Goal: Task Accomplishment & Management: Manage account settings

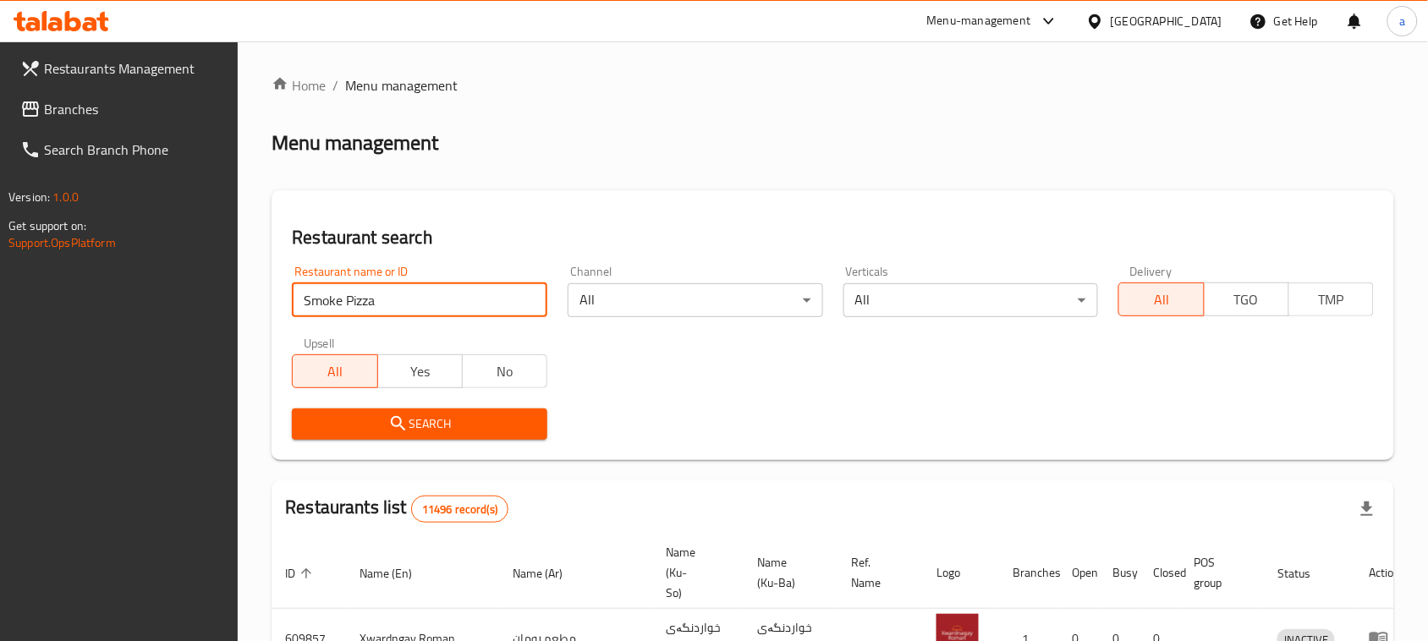
type input "Smoke Pizza"
click button "Search" at bounding box center [420, 424] width 256 height 31
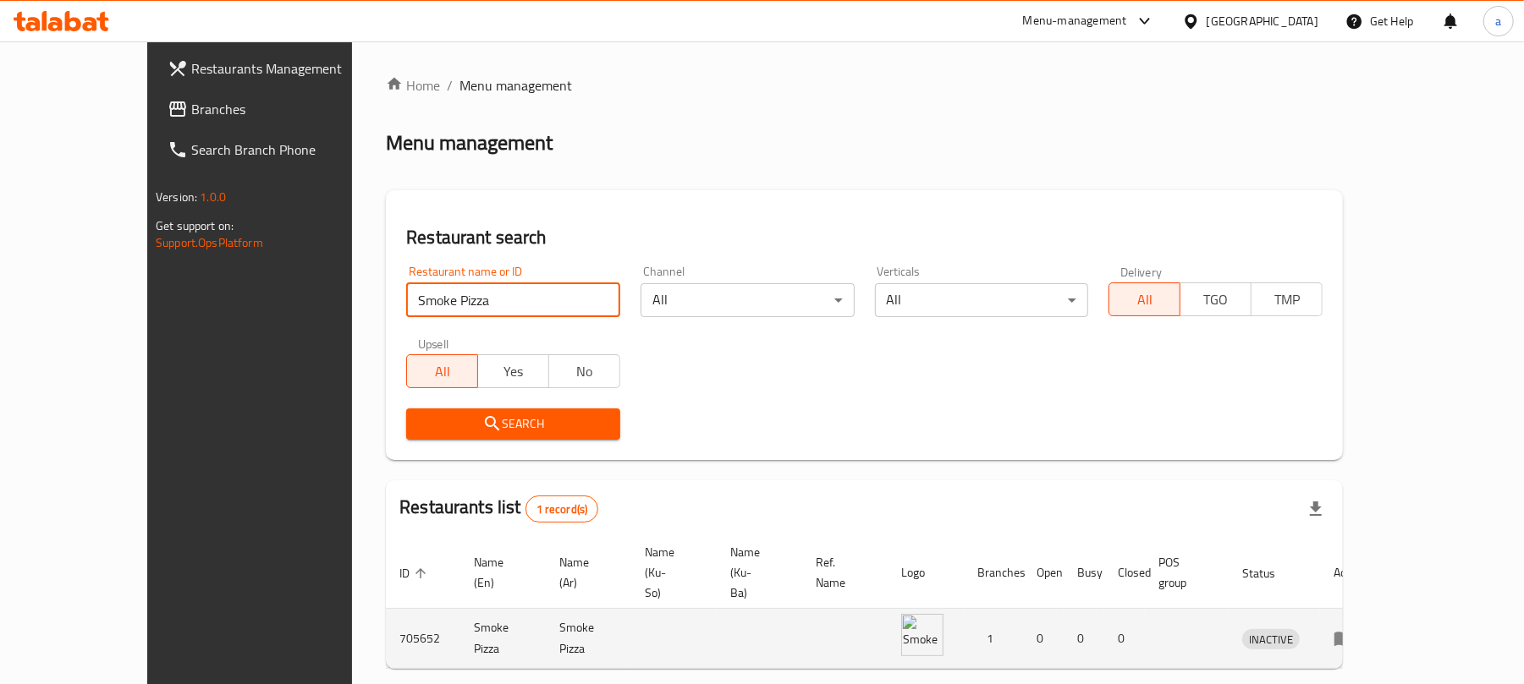
click at [1378, 610] on td "enhanced table" at bounding box center [1349, 639] width 58 height 60
click at [1365, 629] on link "enhanced table" at bounding box center [1348, 639] width 31 height 20
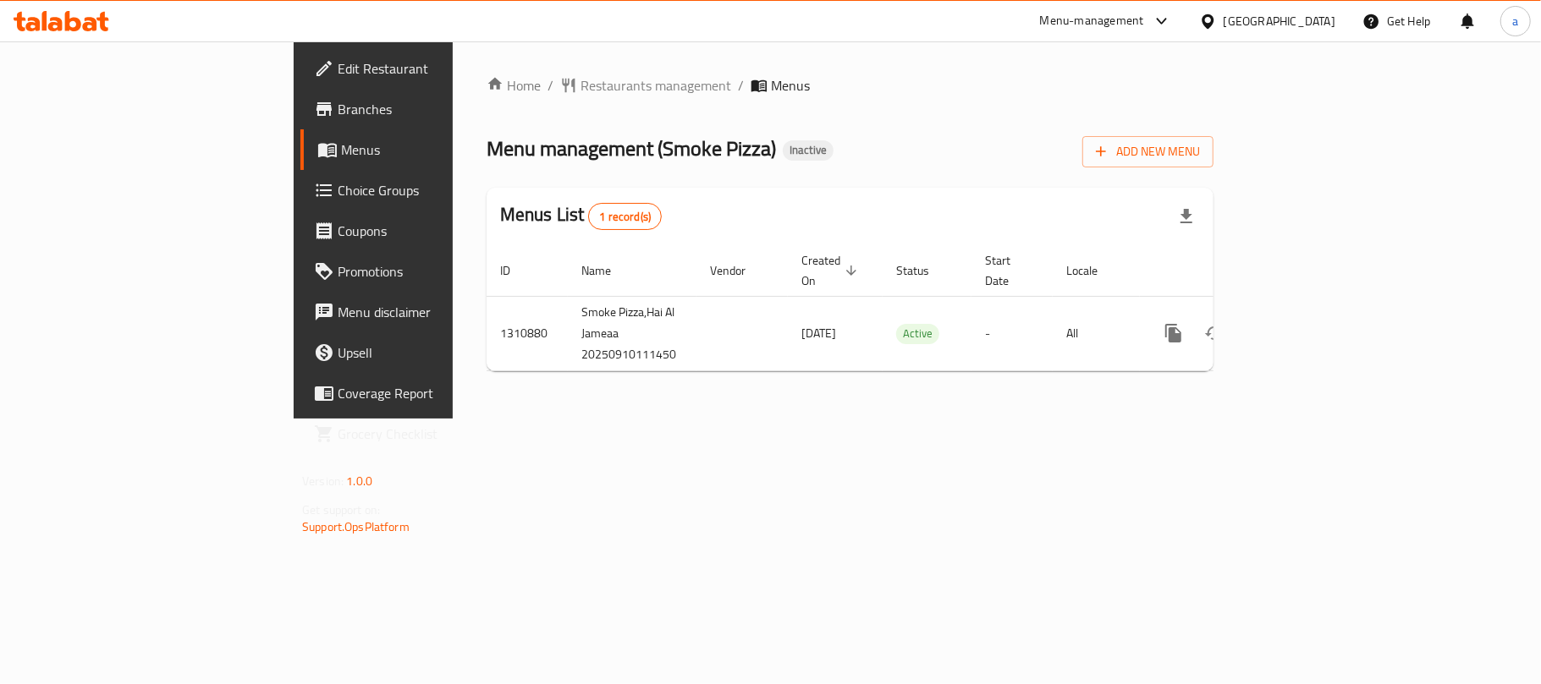
click at [338, 61] on span "Edit Restaurant" at bounding box center [438, 68] width 200 height 20
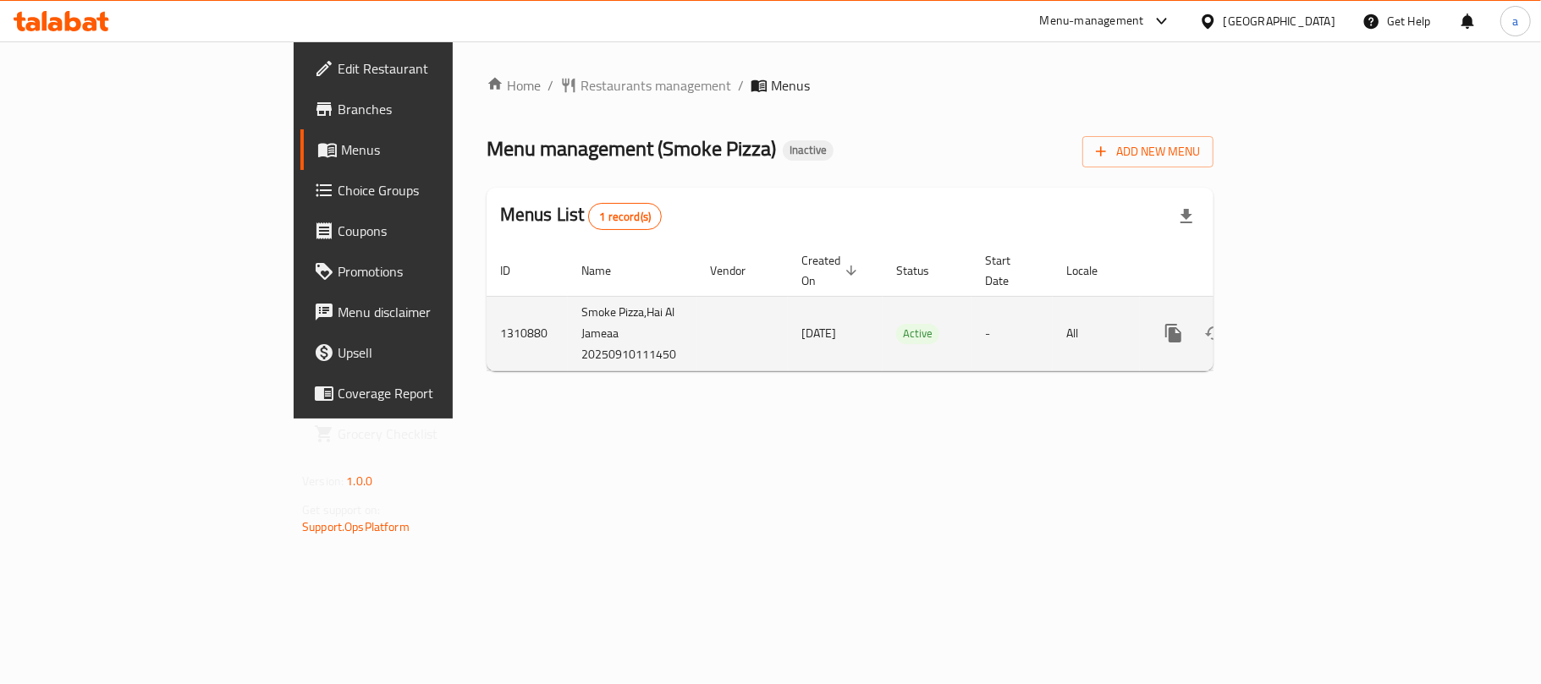
click at [1261, 326] on icon "enhanced table" at bounding box center [1255, 333] width 12 height 15
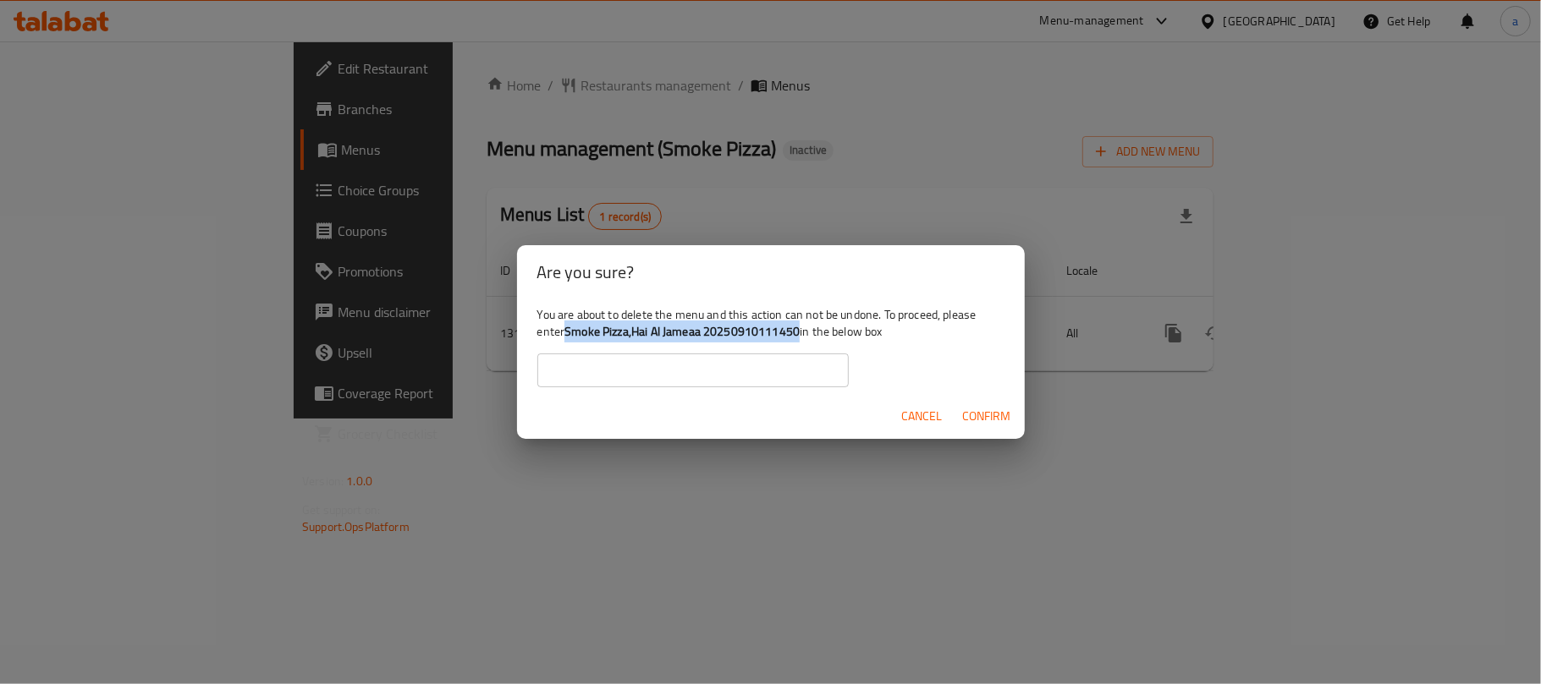
drag, startPoint x: 607, startPoint y: 335, endPoint x: 854, endPoint y: 332, distance: 246.2
click at [799, 332] on b "Smoke Pizza,Hai Al Jameaa 20250910111450" at bounding box center [681, 332] width 235 height 22
copy b "Smoke Pizza,Hai Al Jameaa 20250910111450"
click at [679, 359] on input "text" at bounding box center [692, 371] width 311 height 34
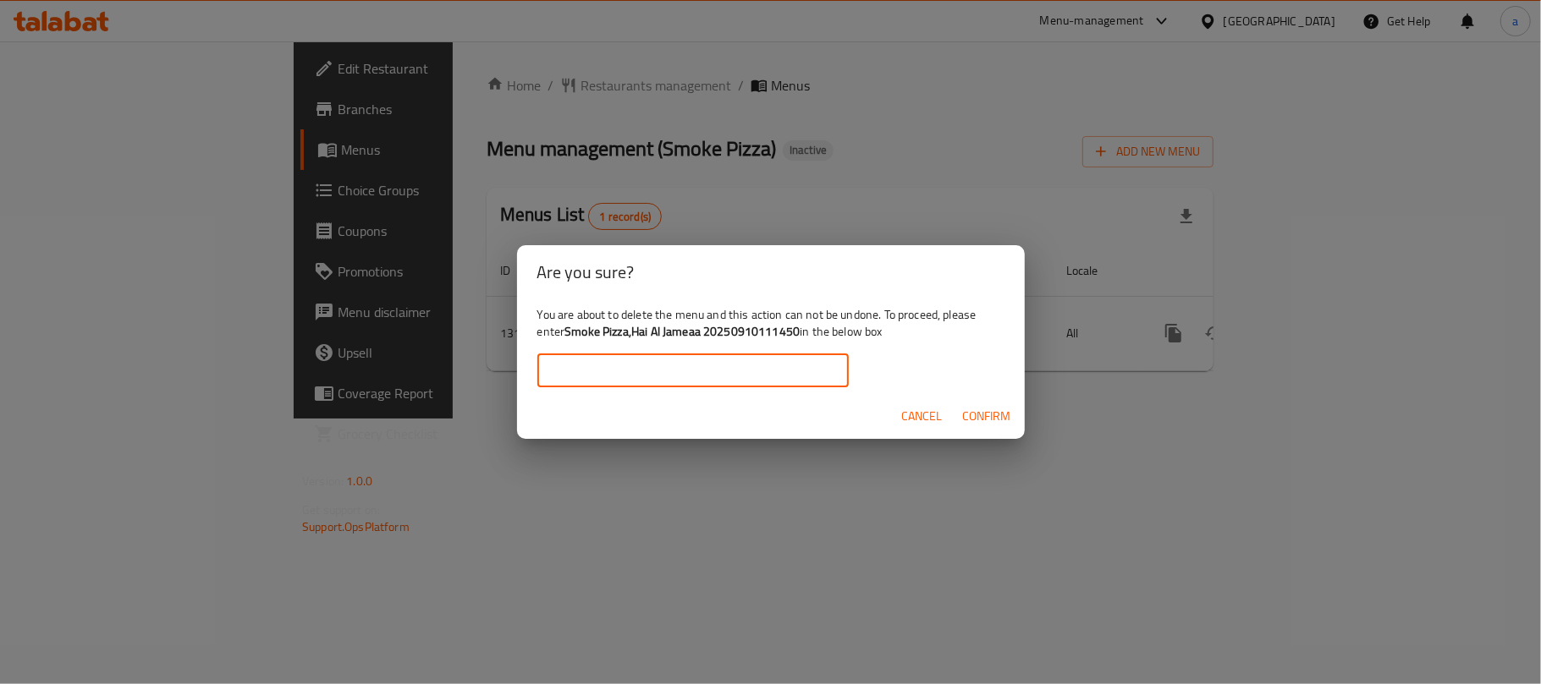
paste input "Smoke Pizza,Hai Al Jameaa 20250910111450"
type input "Smoke Pizza,Hai Al Jameaa 20250910111450"
click at [1020, 424] on div "Cancel Confirm" at bounding box center [771, 416] width 508 height 45
click at [1007, 426] on span "Confirm" at bounding box center [987, 416] width 48 height 21
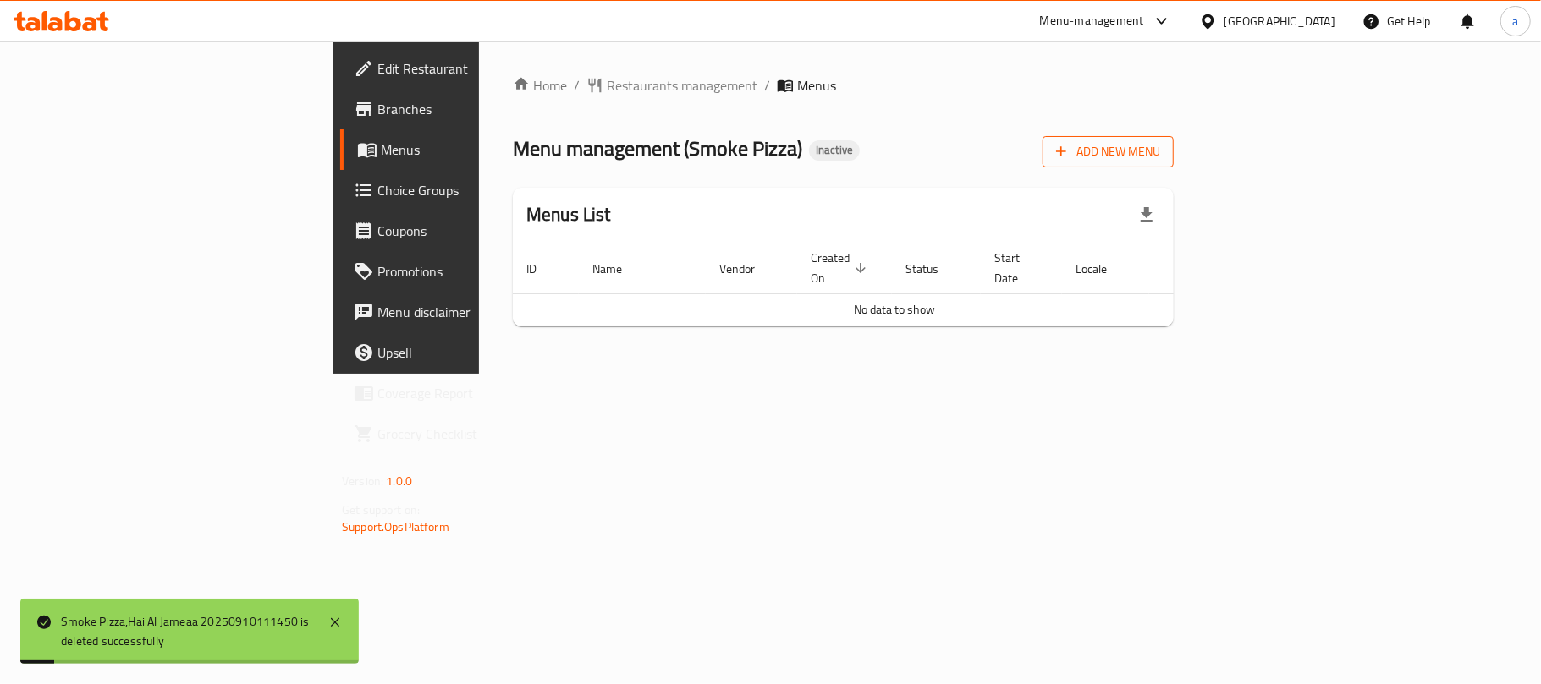
click at [1160, 154] on span "Add New Menu" at bounding box center [1108, 151] width 104 height 21
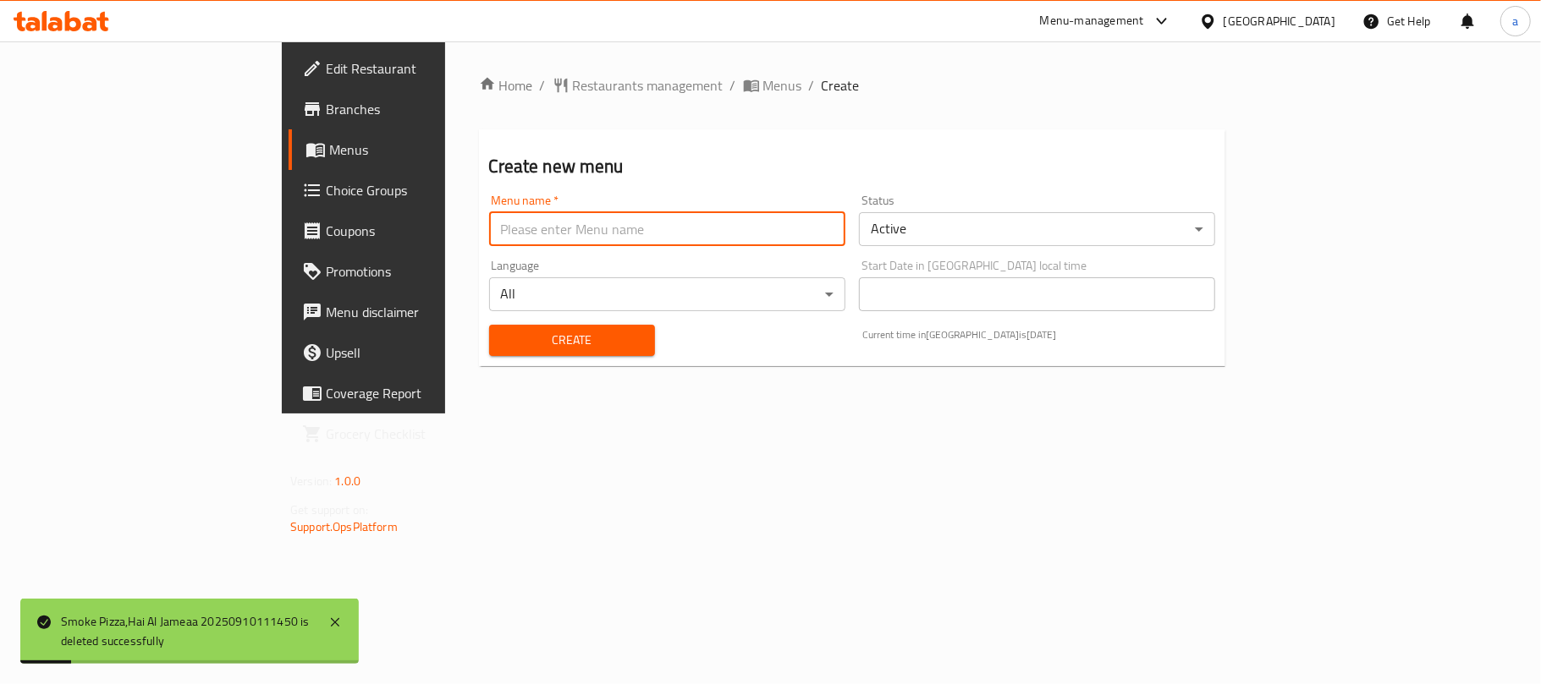
click at [570, 231] on input "text" at bounding box center [667, 229] width 356 height 34
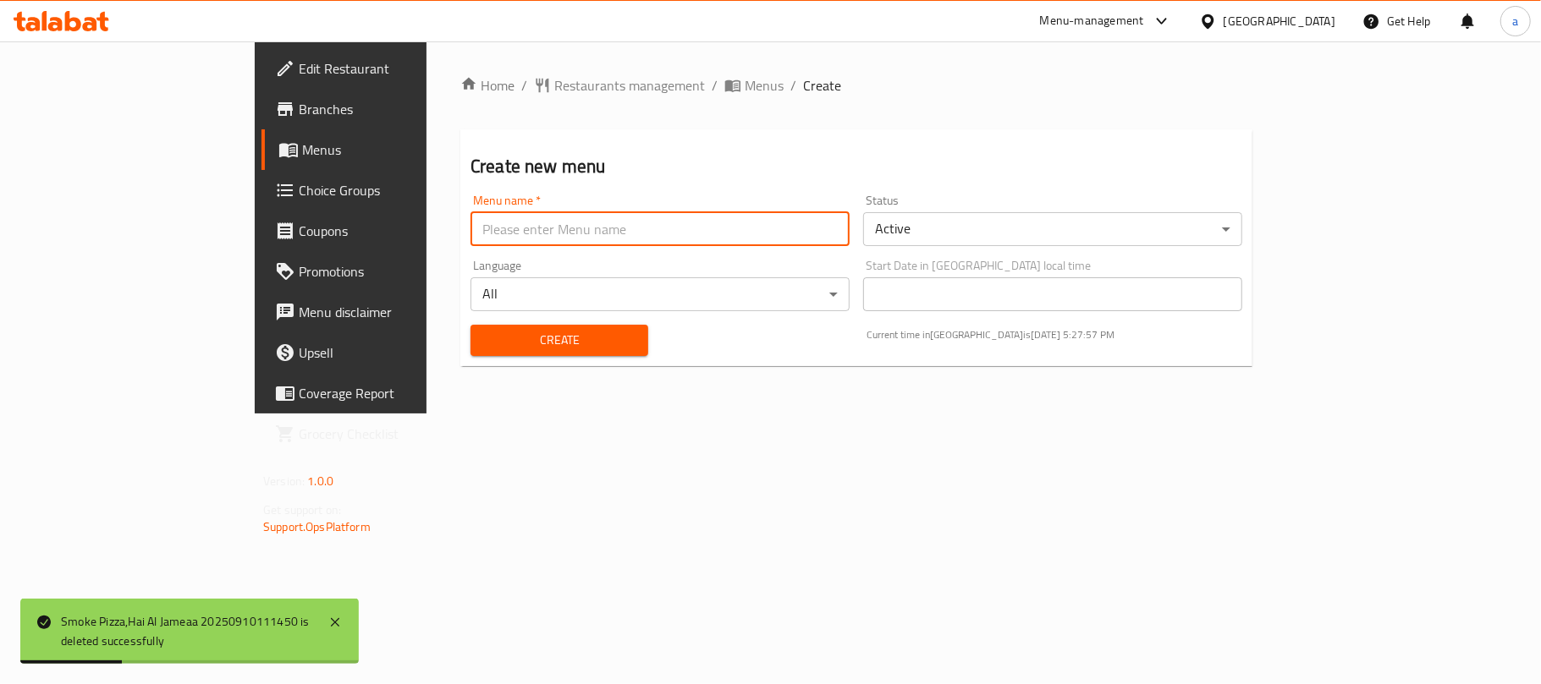
type input "AMAR"
click at [484, 351] on span "Create" at bounding box center [559, 340] width 151 height 21
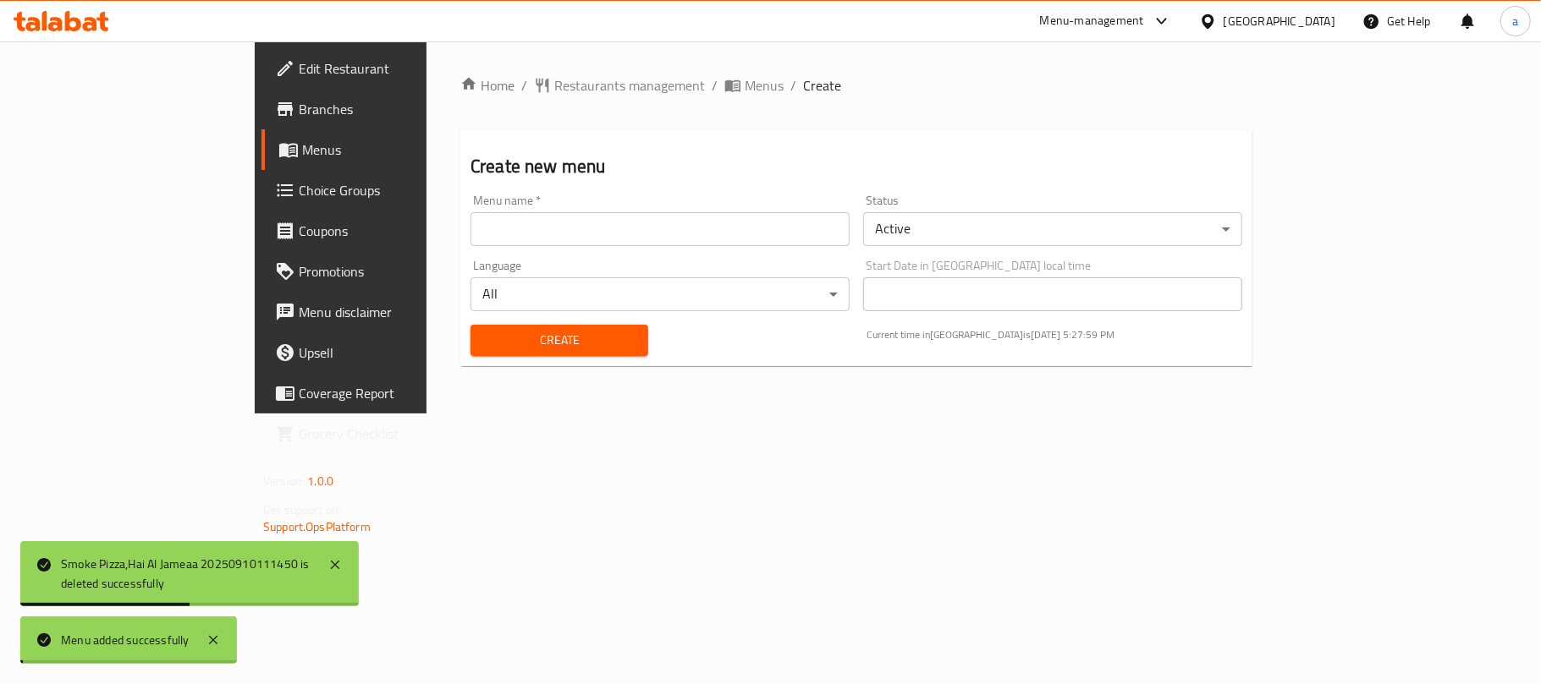
click at [745, 86] on span "Menus" at bounding box center [764, 85] width 39 height 20
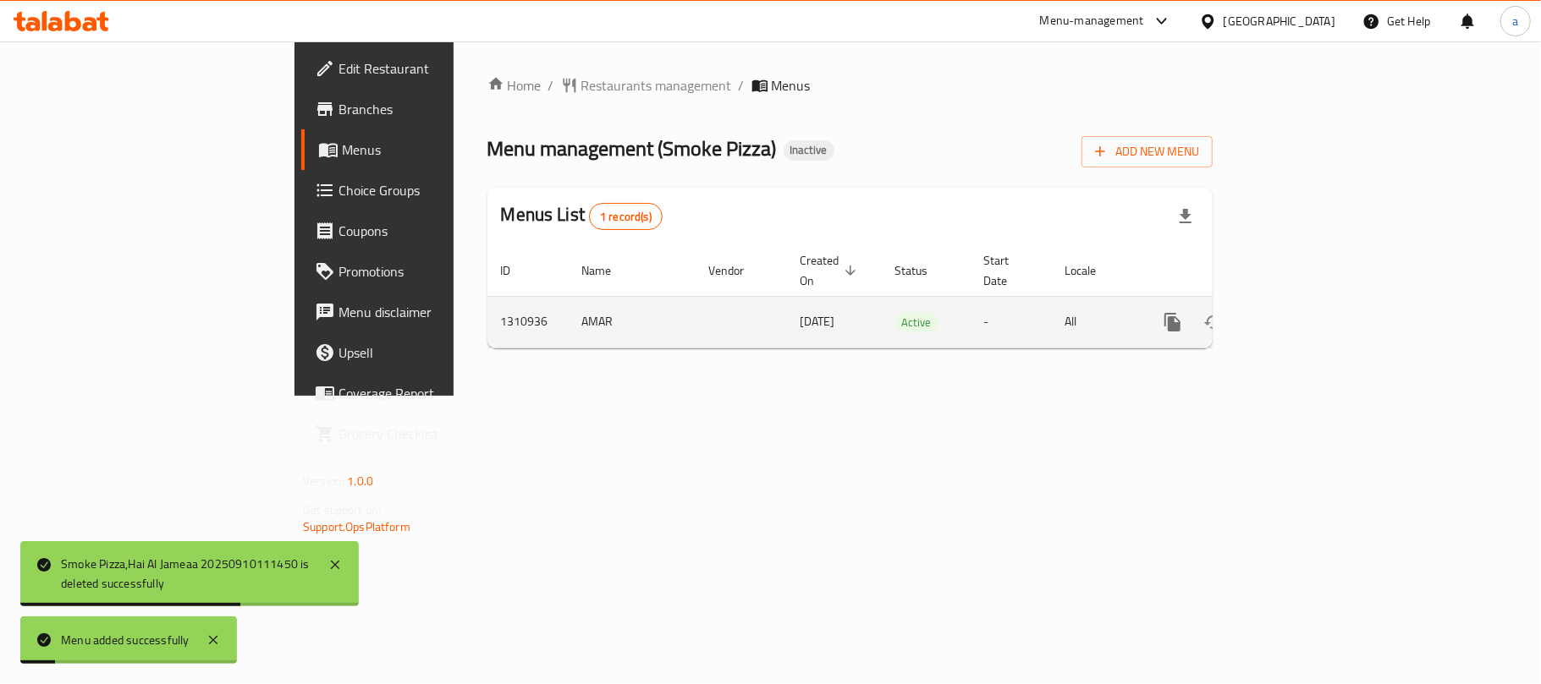
click at [1305, 312] on icon "enhanced table" at bounding box center [1294, 322] width 20 height 20
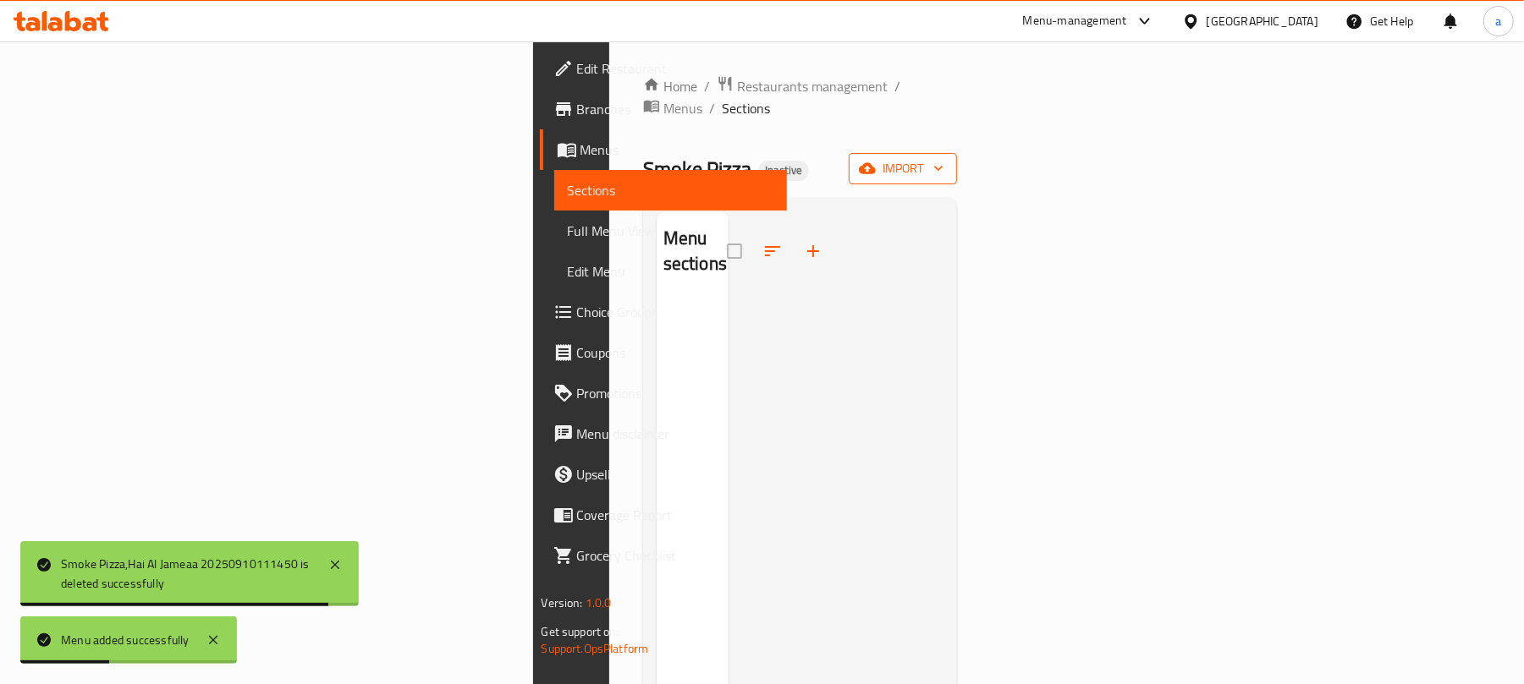
drag, startPoint x: 1365, startPoint y: 146, endPoint x: 1399, endPoint y: 153, distance: 35.3
click at [958, 153] on div "Smoke Pizza Inactive import" at bounding box center [800, 168] width 315 height 31
click at [876, 163] on icon "button" at bounding box center [867, 168] width 17 height 11
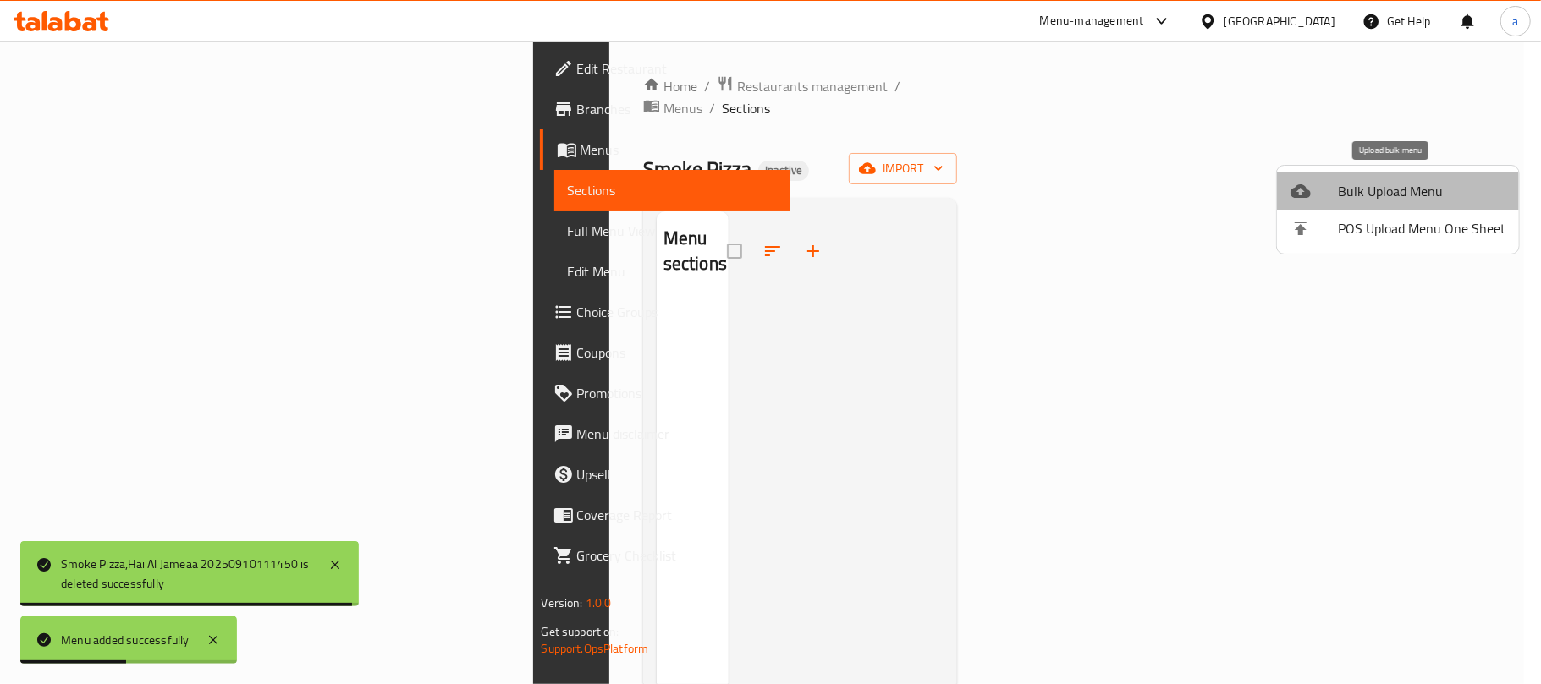
click at [1310, 190] on icon at bounding box center [1300, 191] width 20 height 20
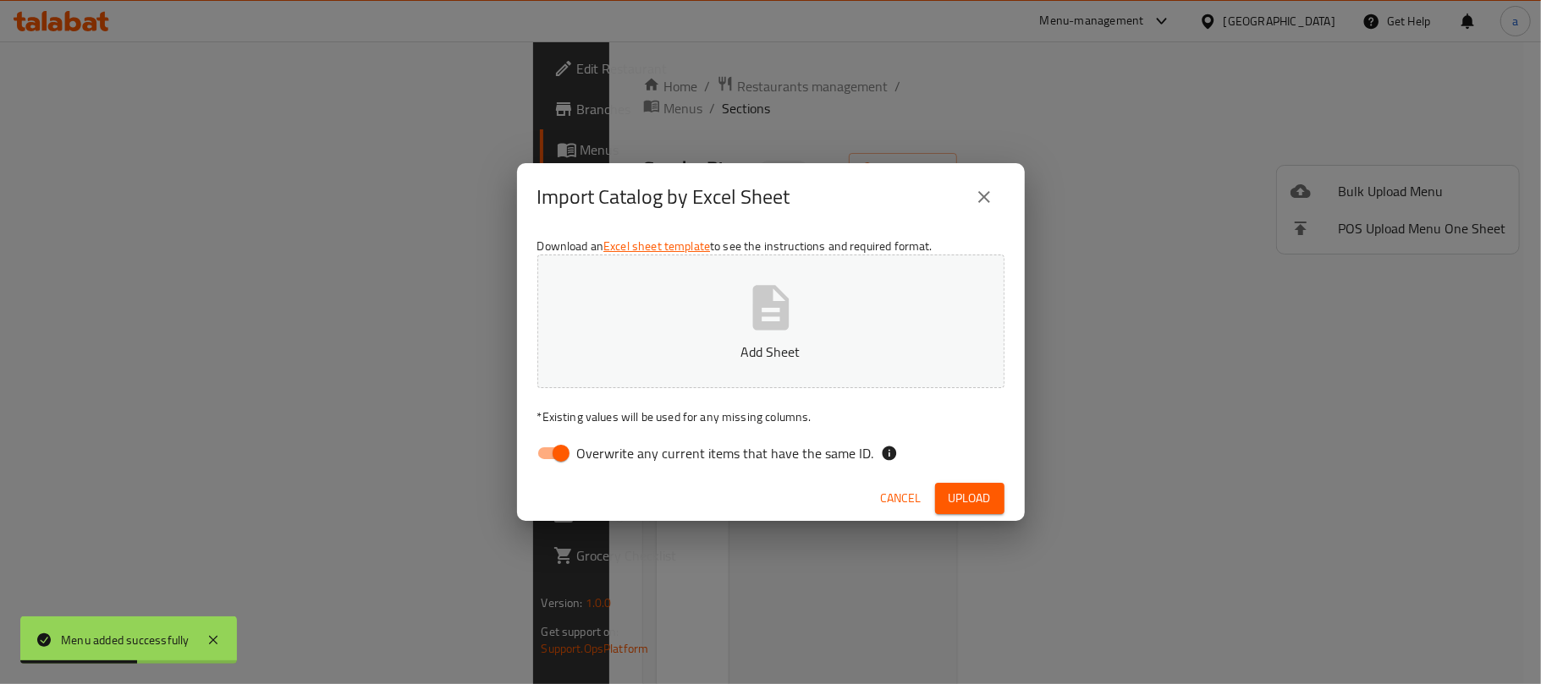
click at [563, 460] on input "Overwrite any current items that have the same ID." at bounding box center [561, 453] width 96 height 32
checkbox input "false"
click at [829, 319] on button "Add Sheet" at bounding box center [770, 322] width 467 height 134
click at [953, 489] on span "Upload" at bounding box center [969, 498] width 42 height 21
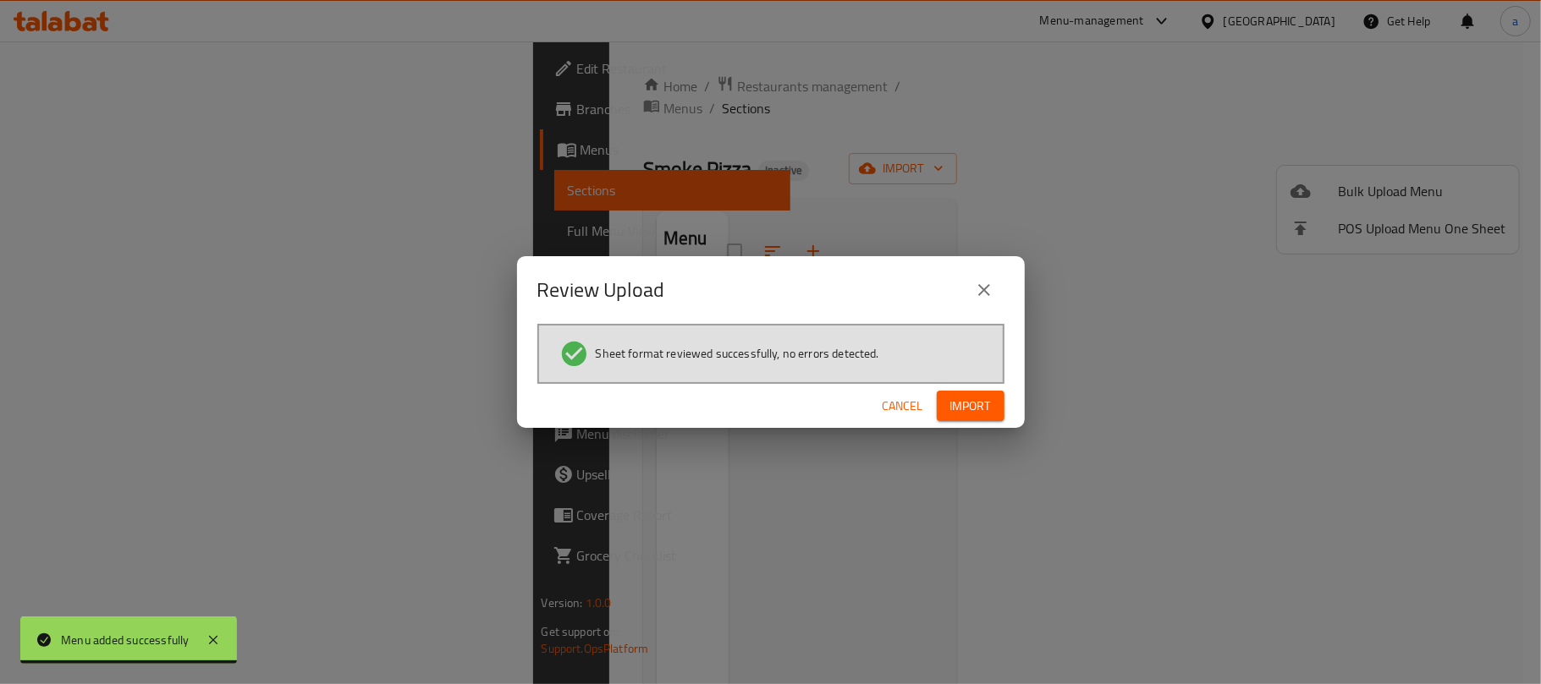
click at [980, 390] on div "Cancel Import" at bounding box center [771, 406] width 508 height 45
click at [962, 403] on span "Import" at bounding box center [970, 406] width 41 height 21
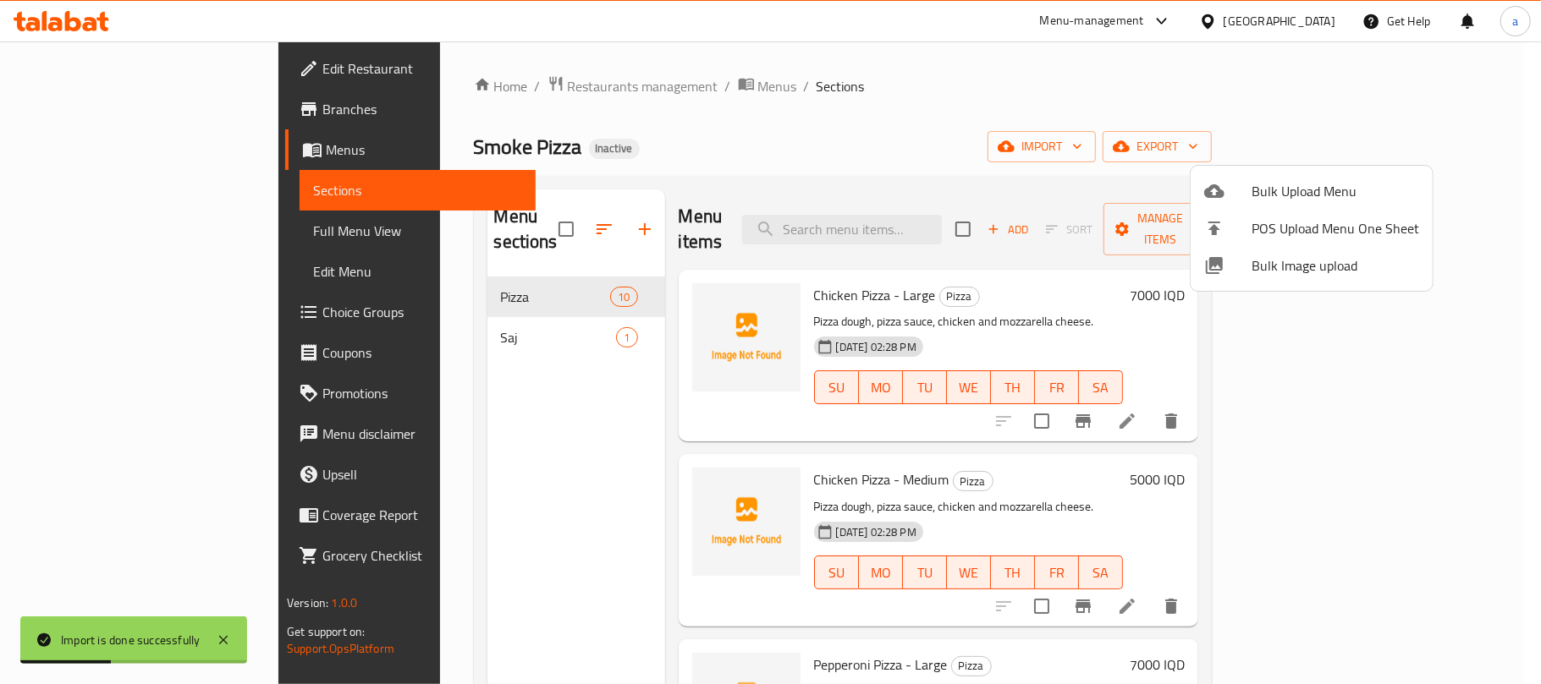
click at [1139, 494] on div at bounding box center [770, 342] width 1541 height 684
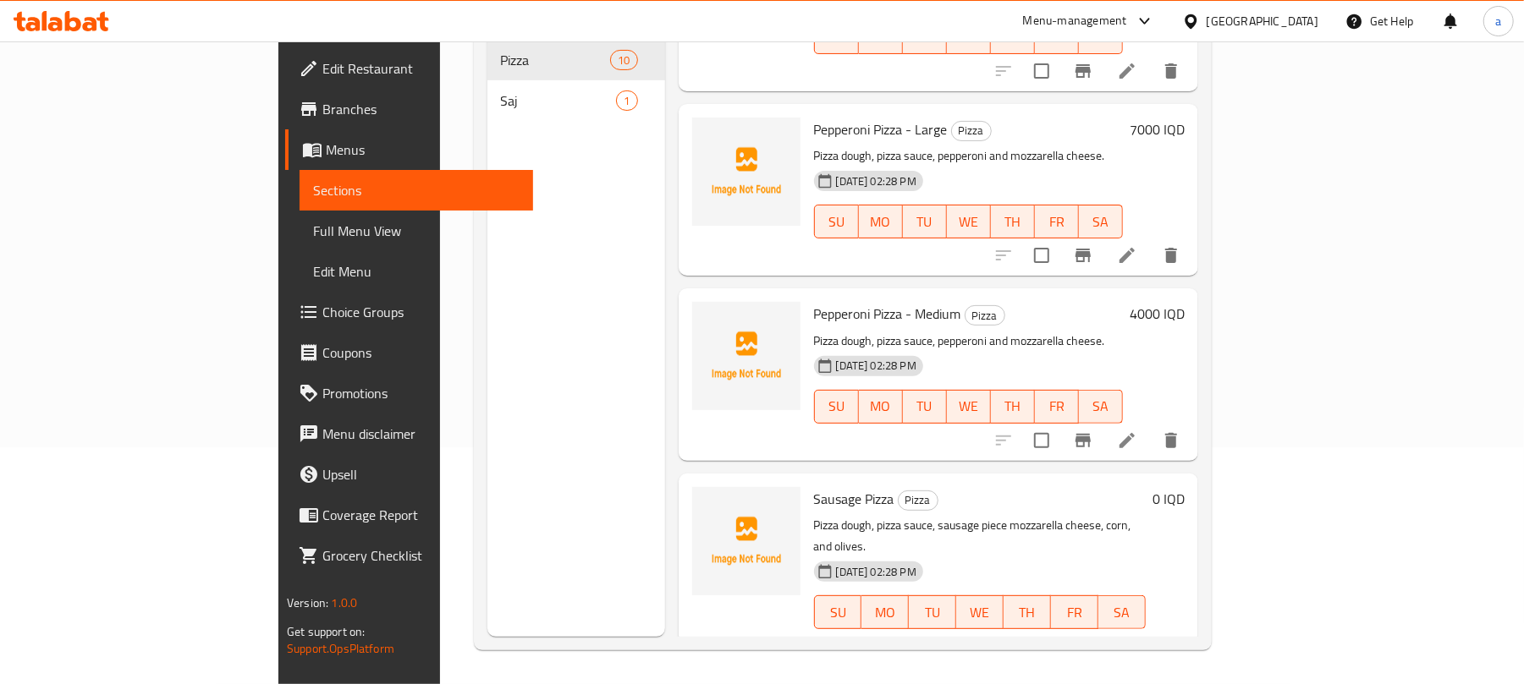
scroll to position [526, 0]
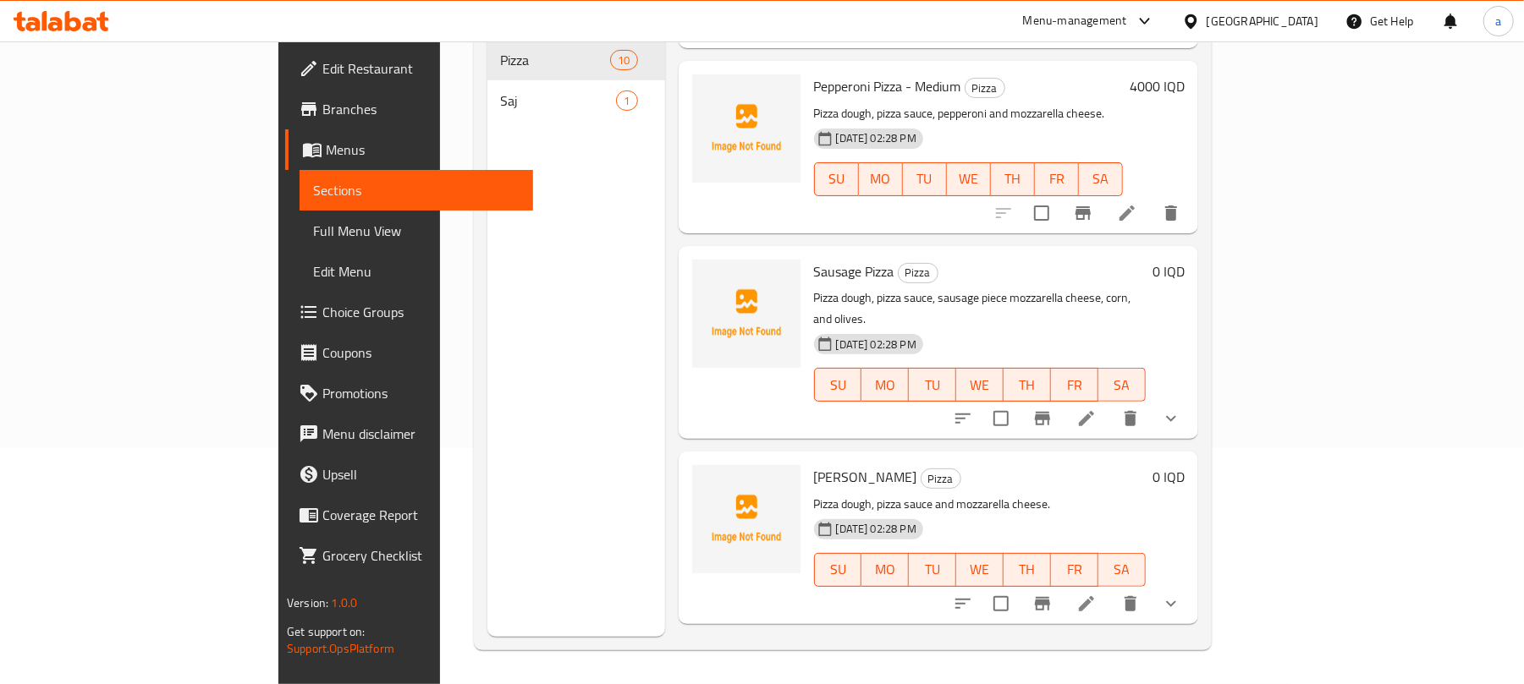
click at [1181, 409] on icon "show more" at bounding box center [1171, 419] width 20 height 20
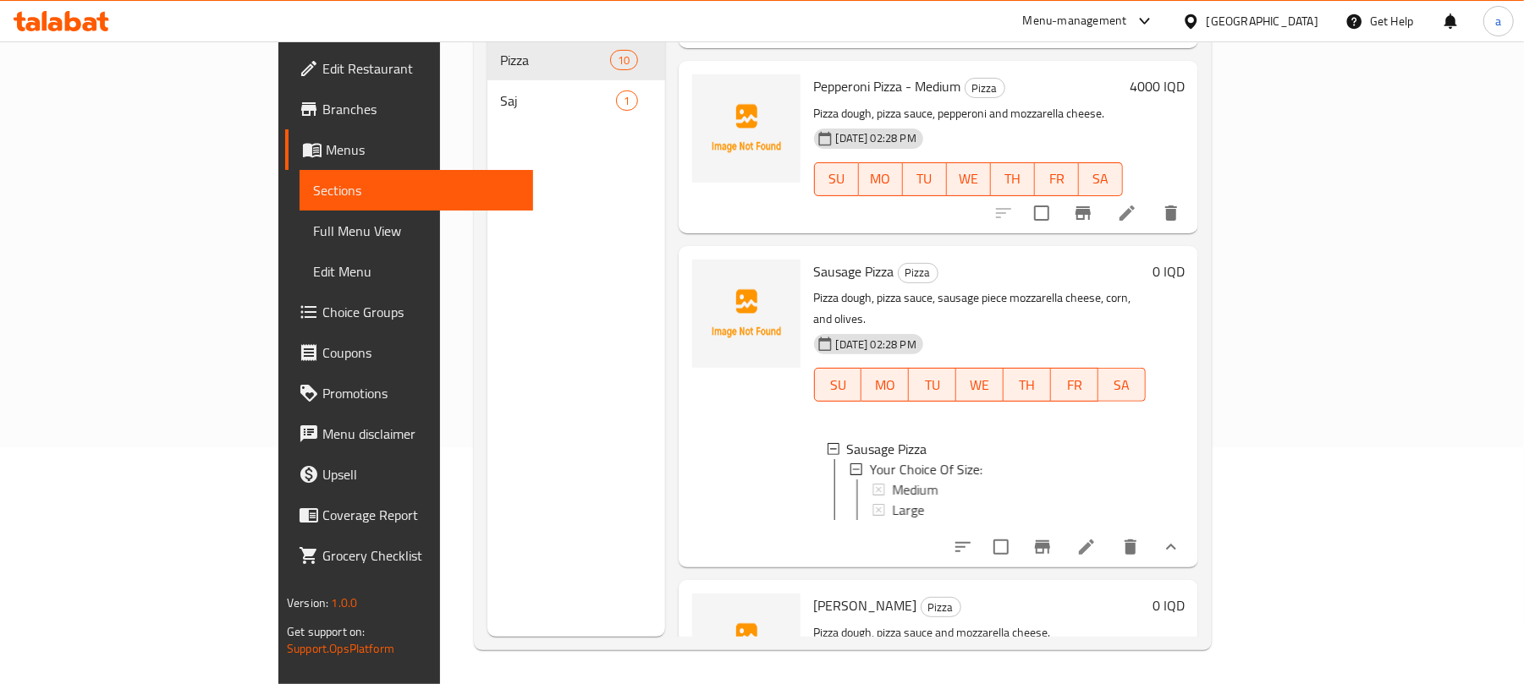
scroll to position [789, 0]
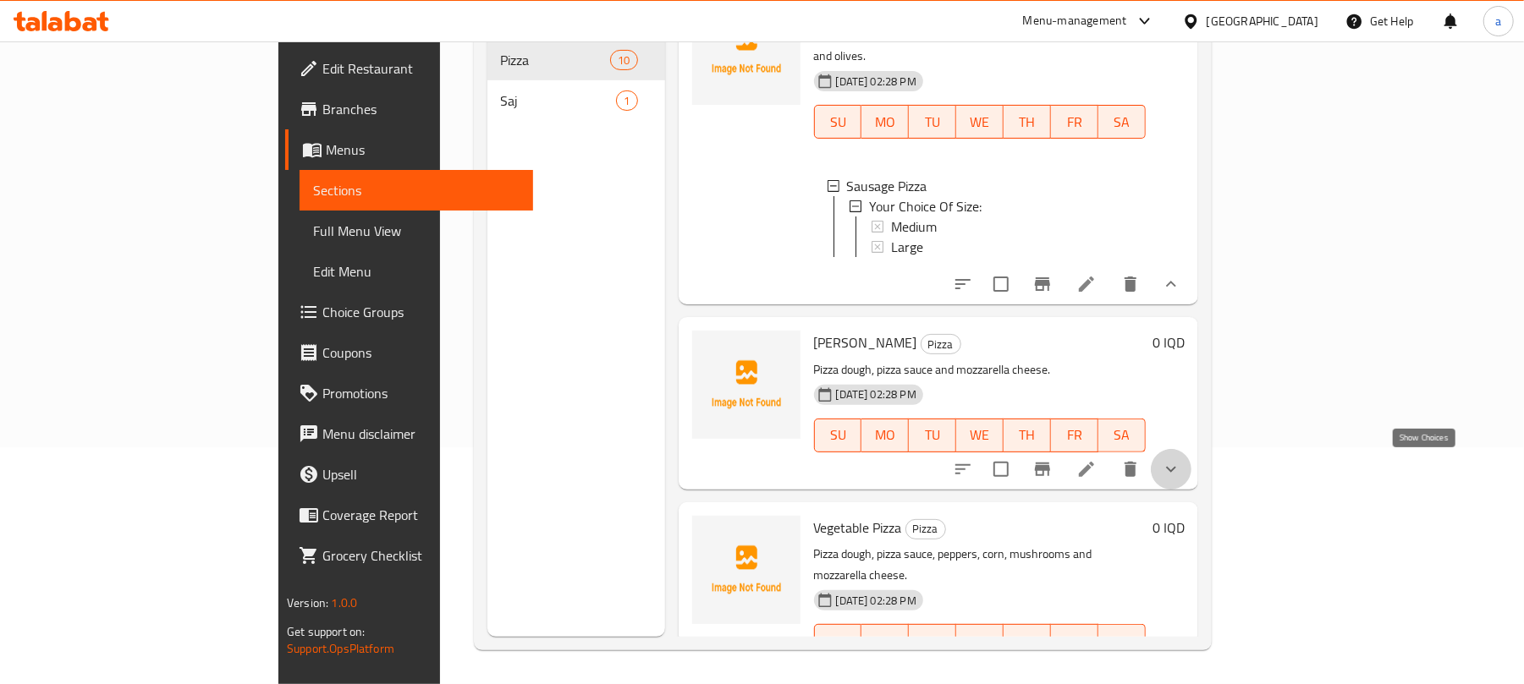
click at [1181, 464] on icon "show more" at bounding box center [1171, 469] width 20 height 20
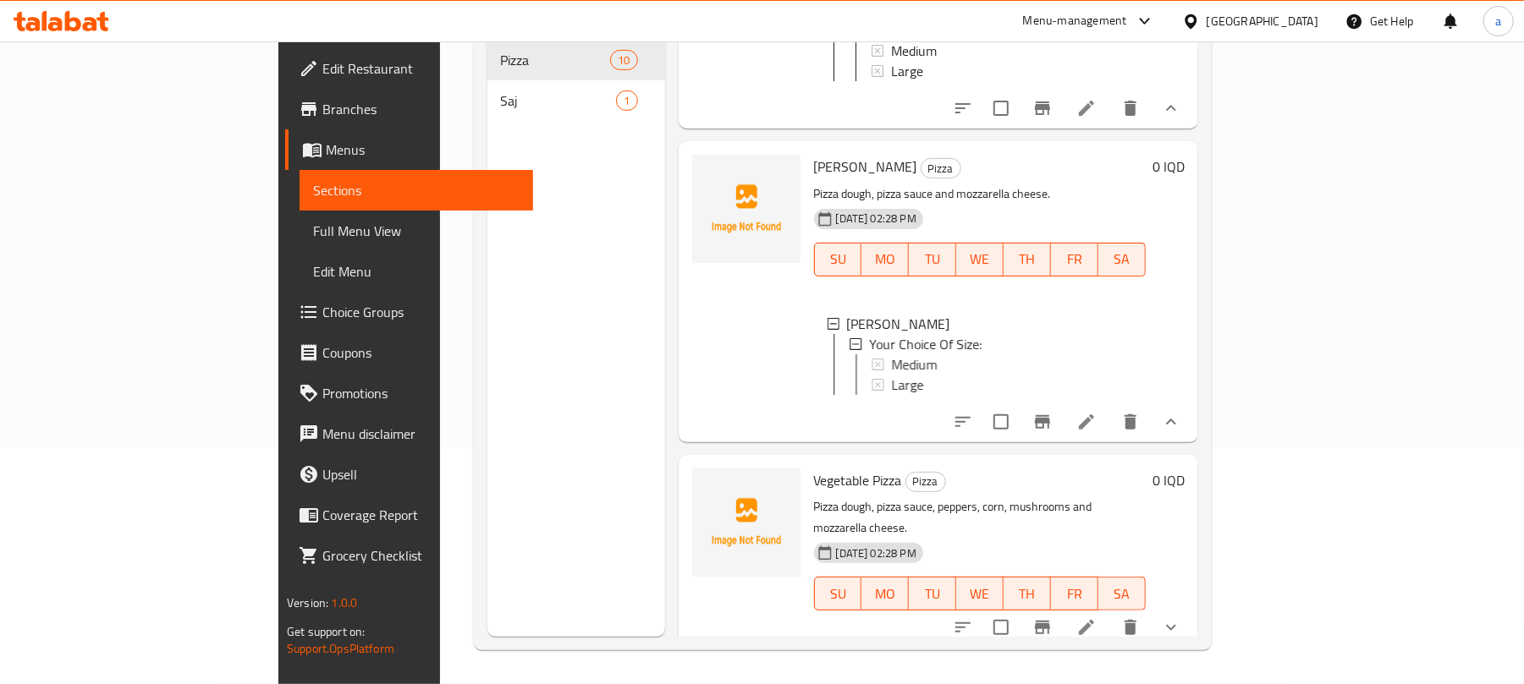
scroll to position [1052, 0]
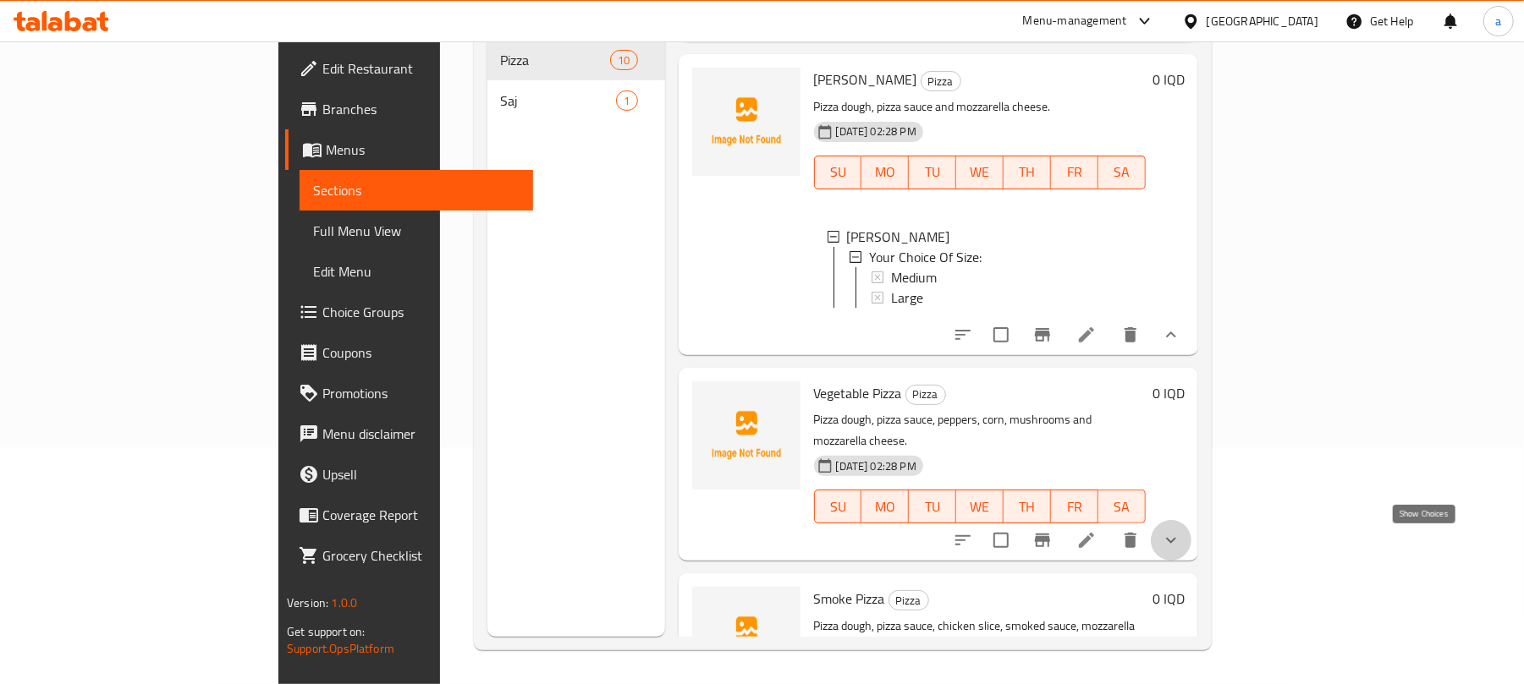
click at [1181, 549] on icon "show more" at bounding box center [1171, 540] width 20 height 20
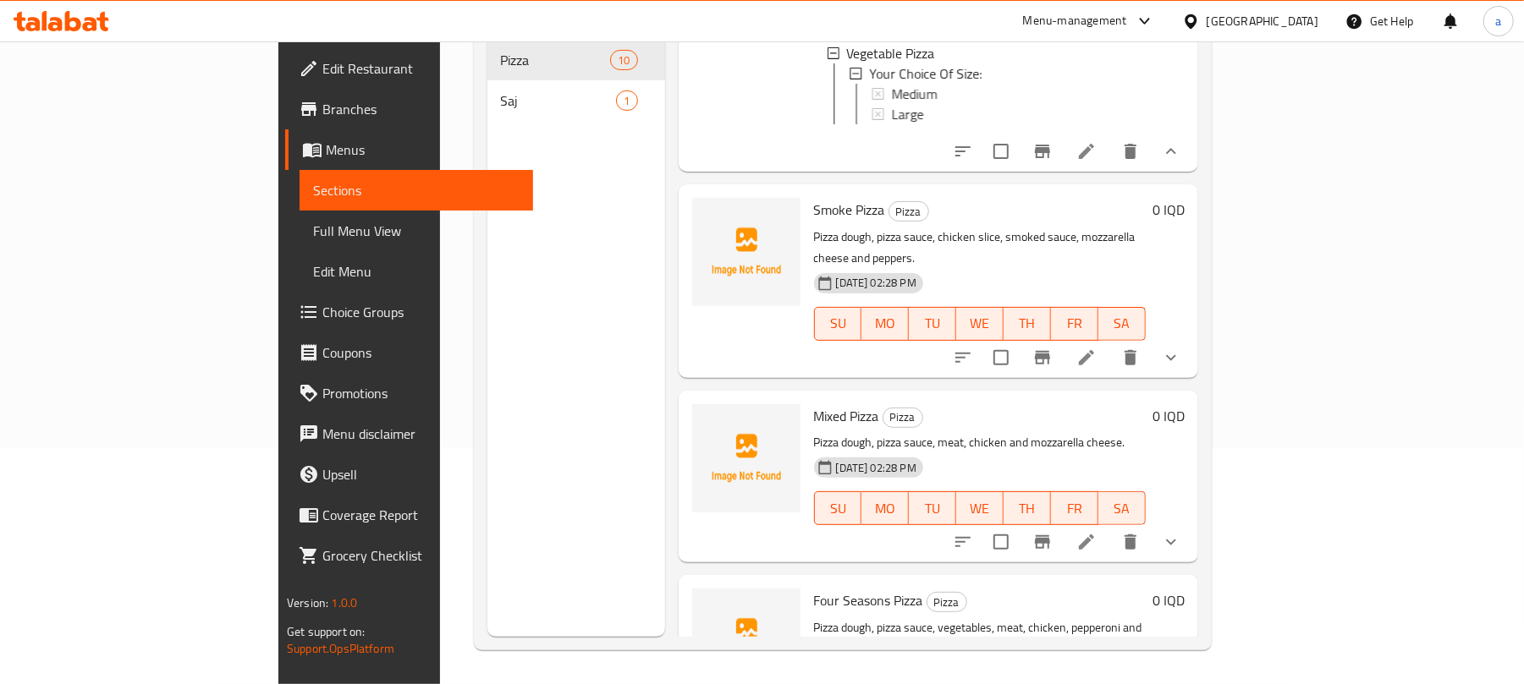
scroll to position [1579, 0]
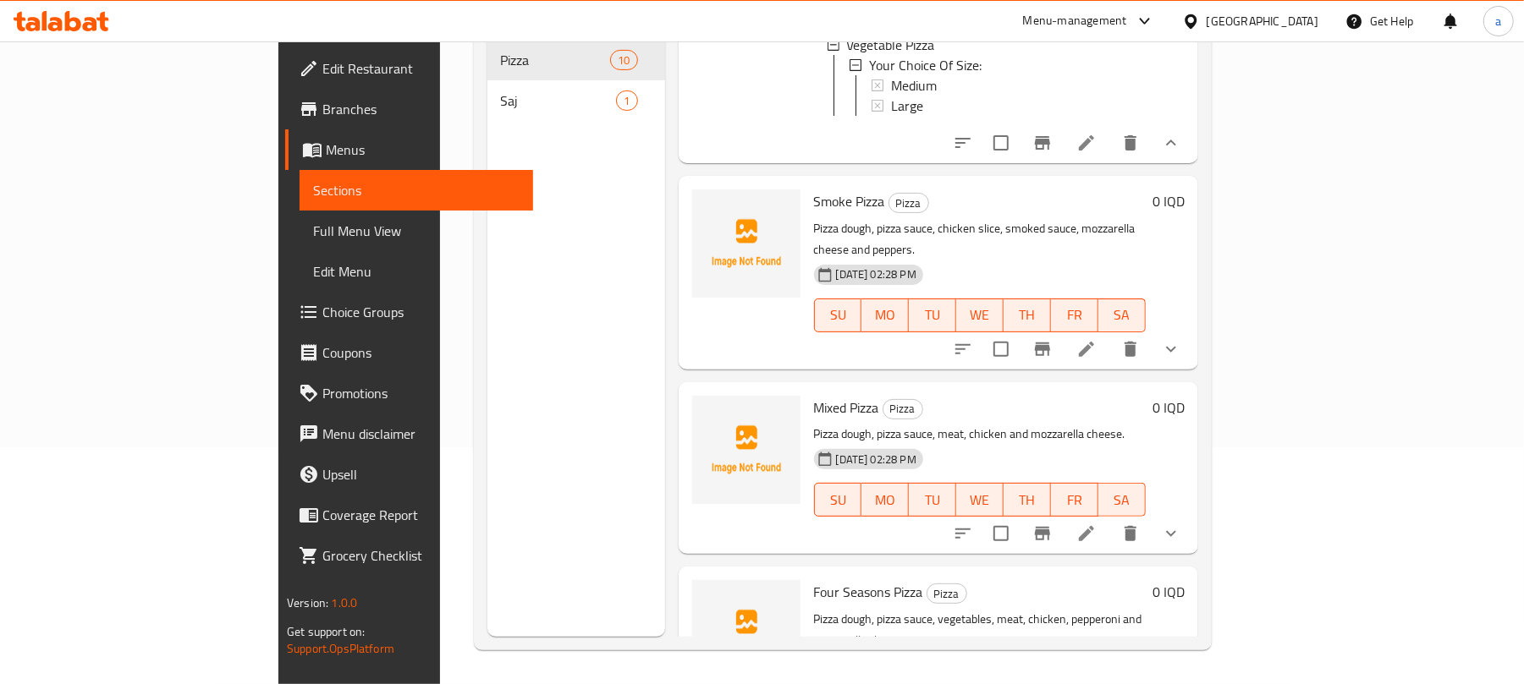
click at [1181, 360] on icon "show more" at bounding box center [1171, 349] width 20 height 20
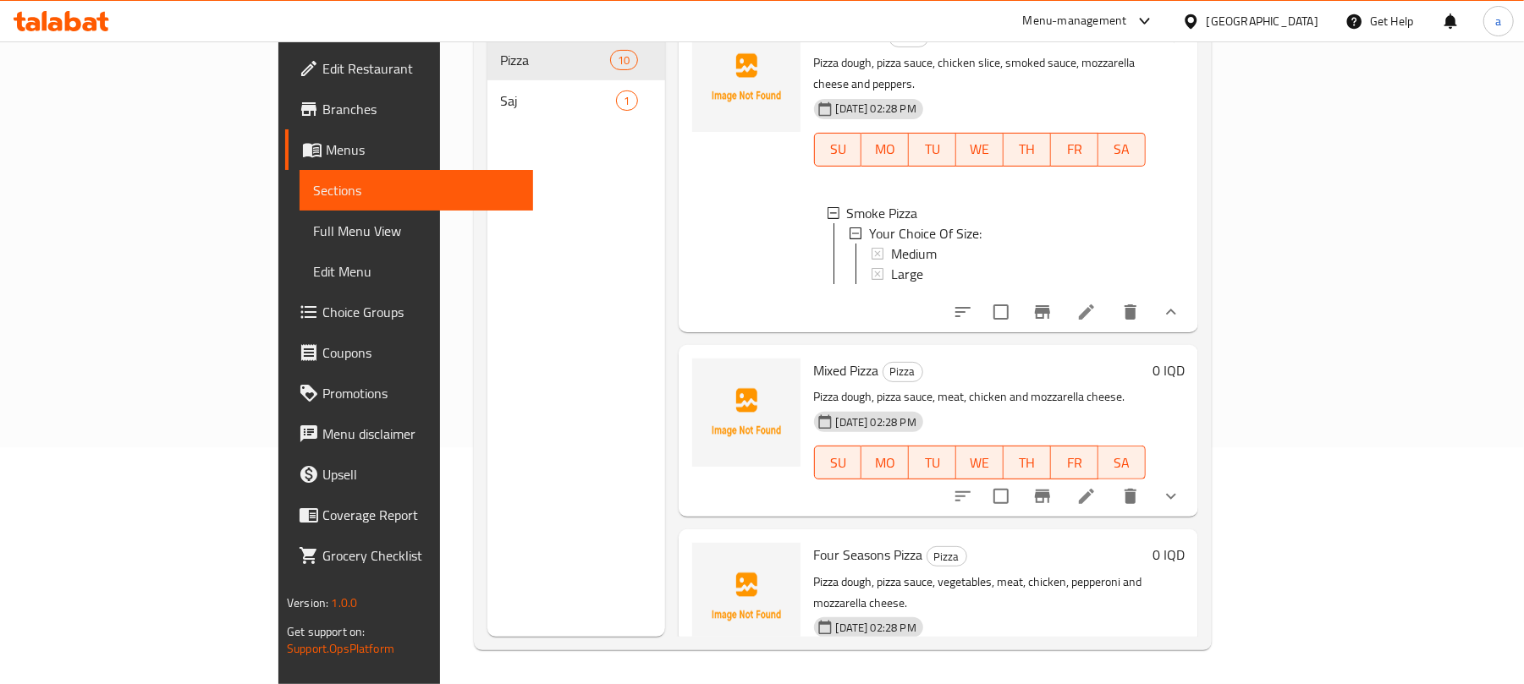
scroll to position [1848, 0]
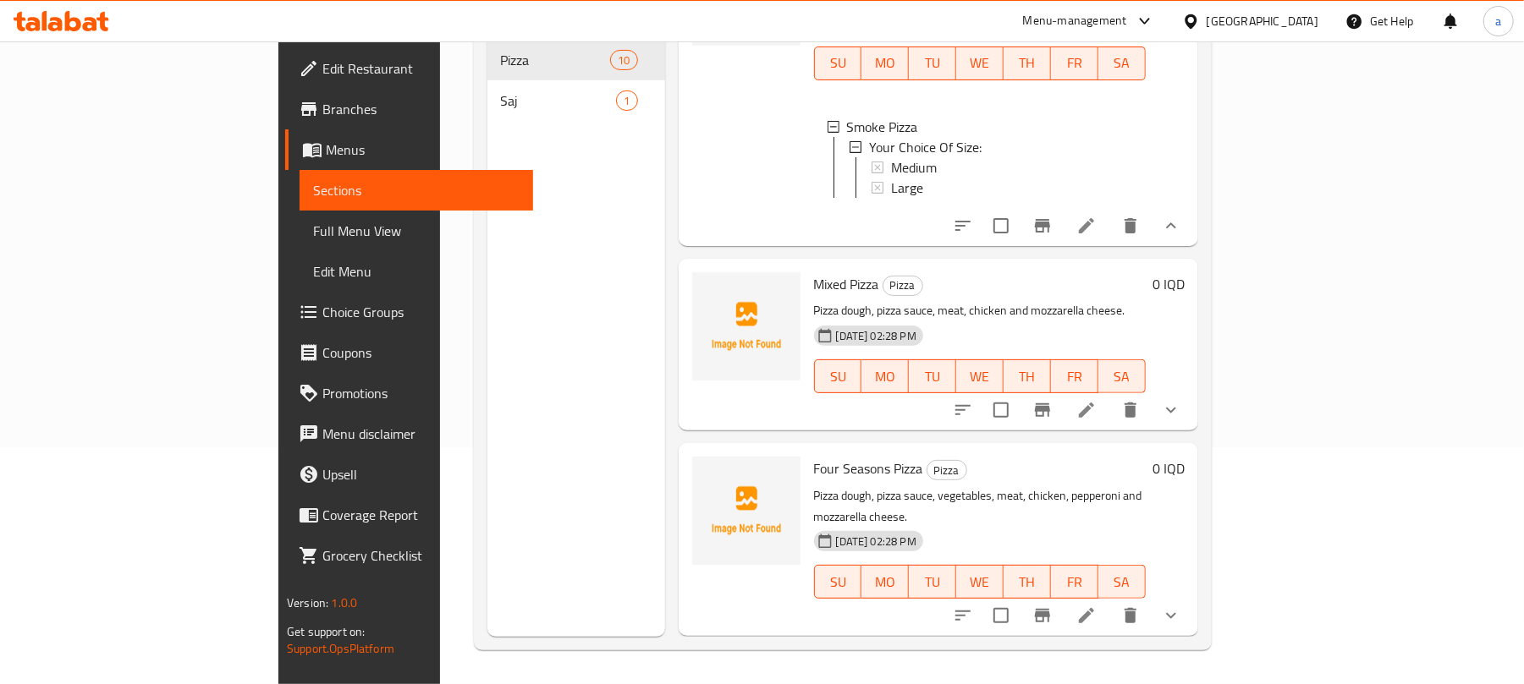
click at [1181, 420] on icon "show more" at bounding box center [1171, 410] width 20 height 20
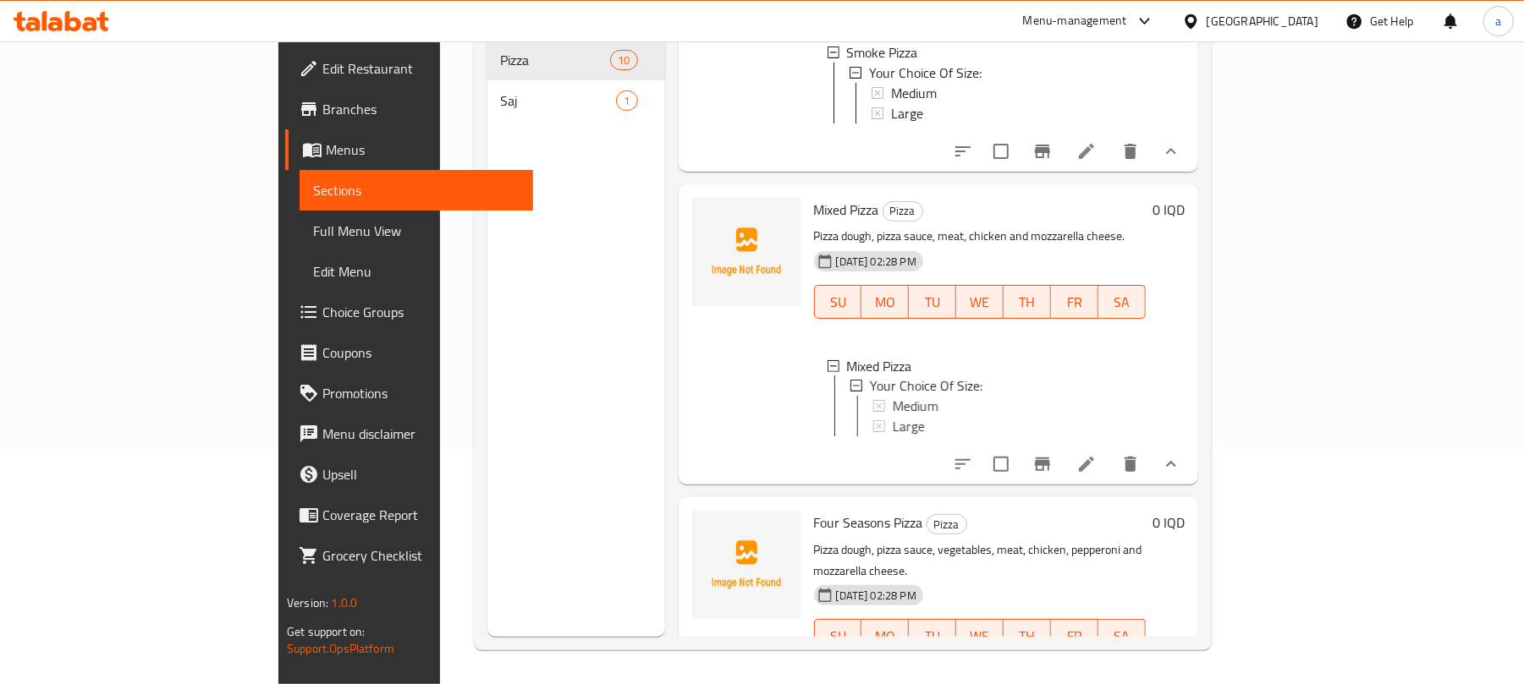
scroll to position [1997, 0]
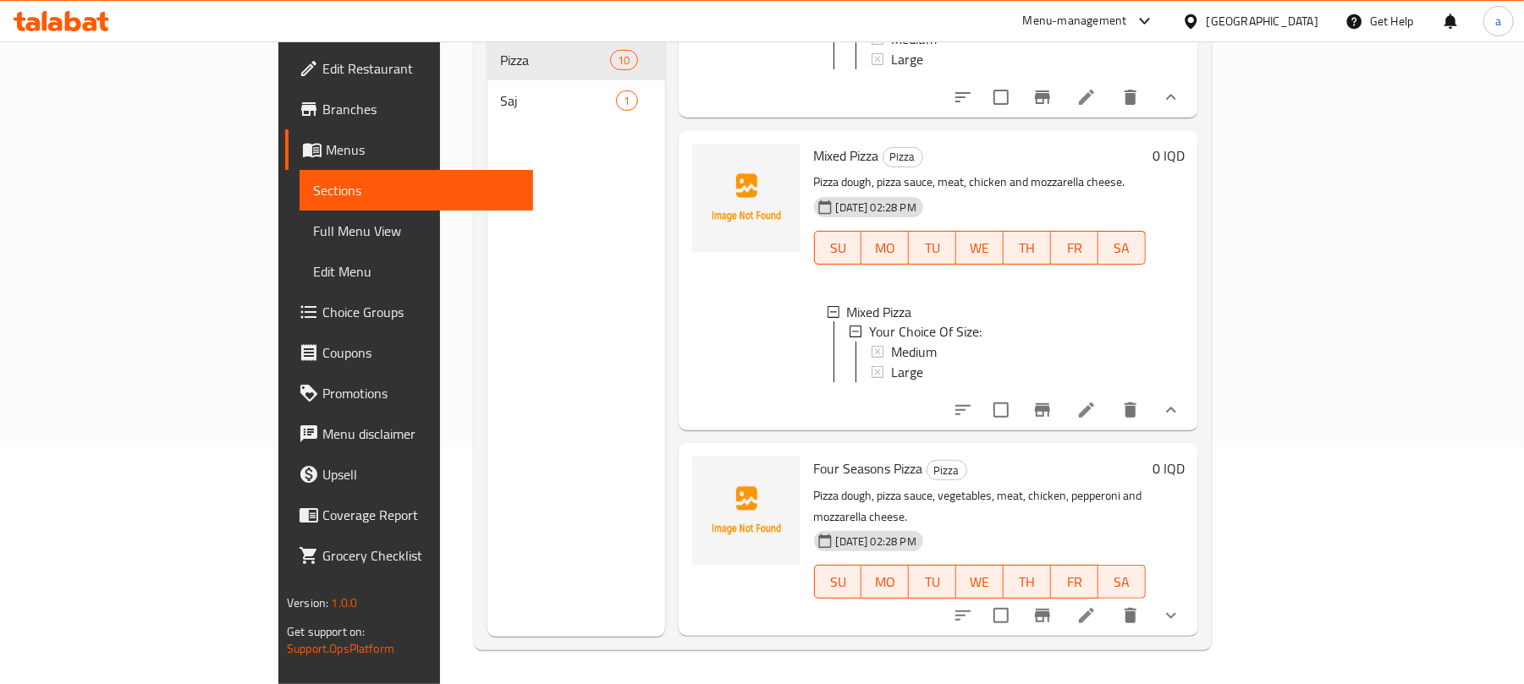
click at [1181, 621] on icon "show more" at bounding box center [1171, 616] width 20 height 20
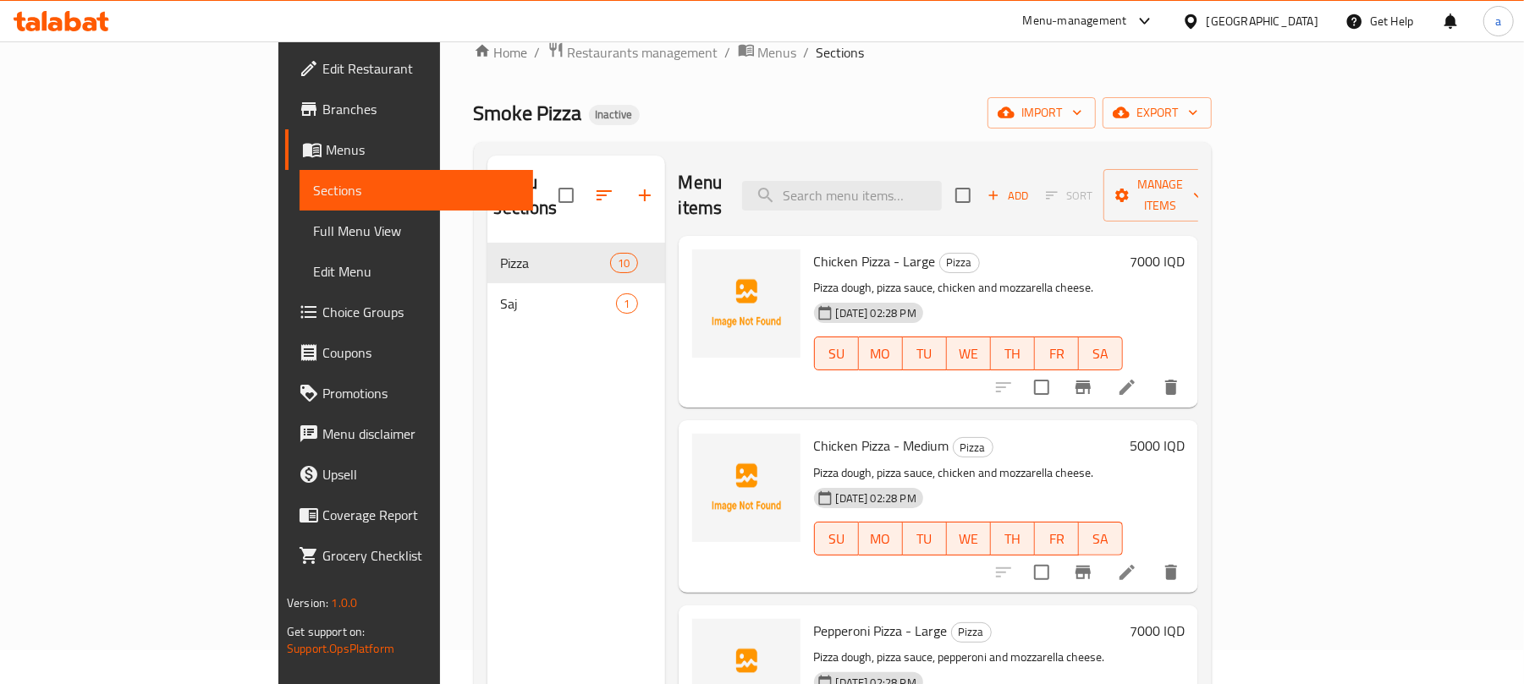
scroll to position [0, 0]
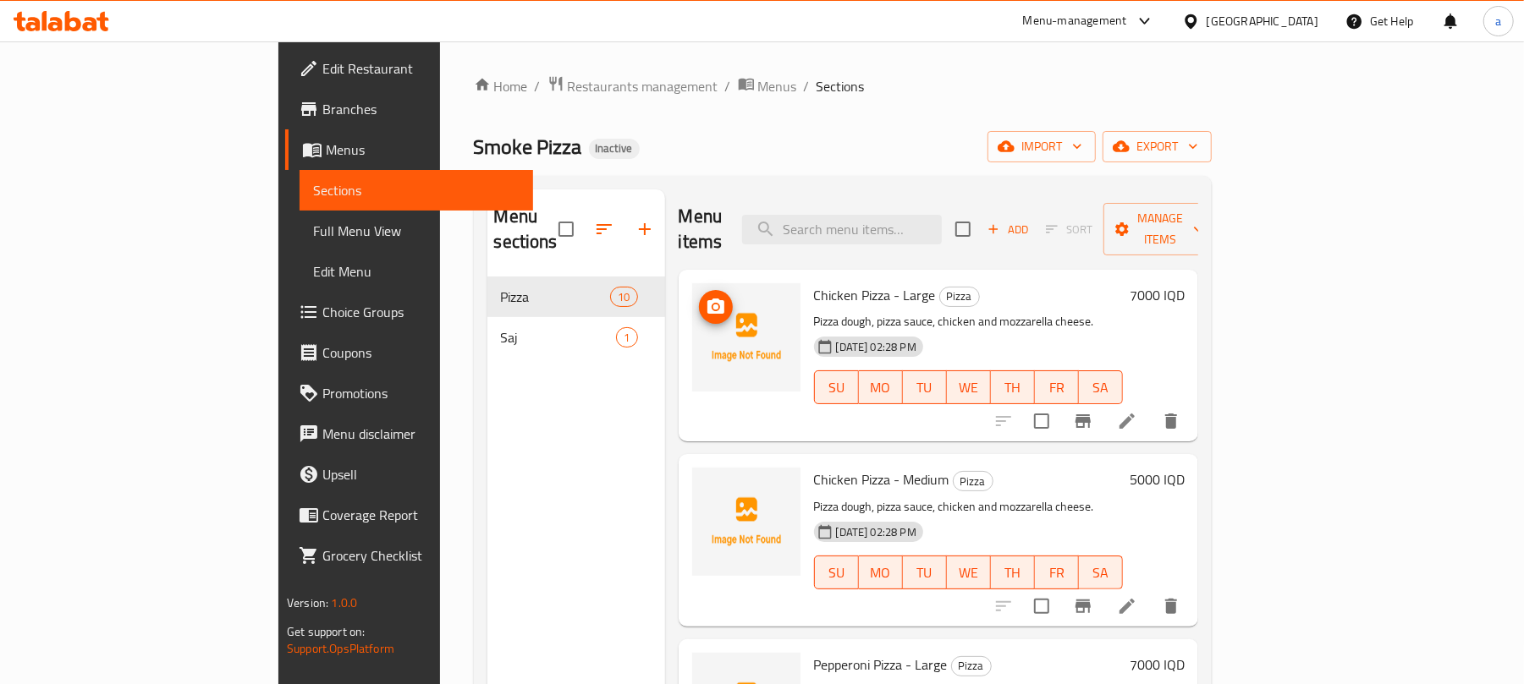
click at [699, 302] on button "upload picture" at bounding box center [716, 307] width 34 height 34
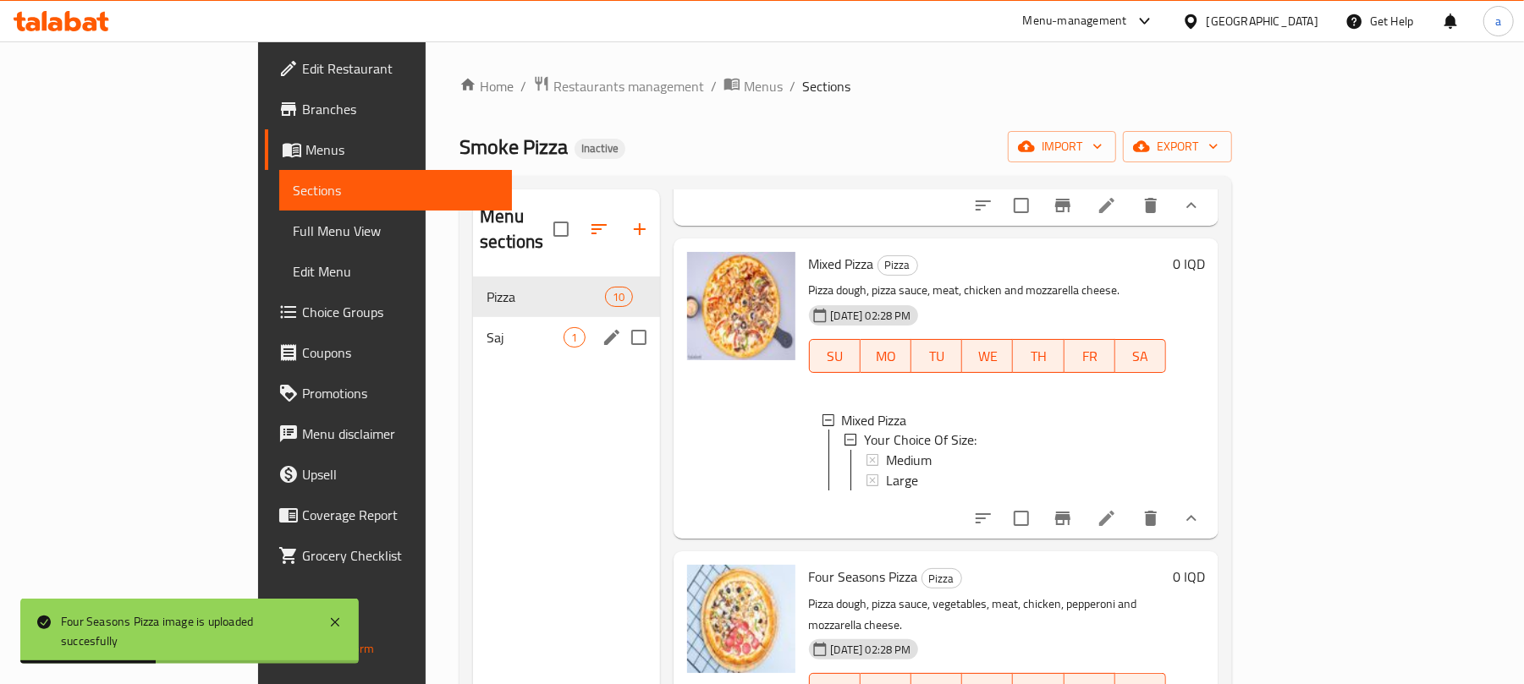
click at [486, 327] on span "Saj" at bounding box center [524, 337] width 77 height 20
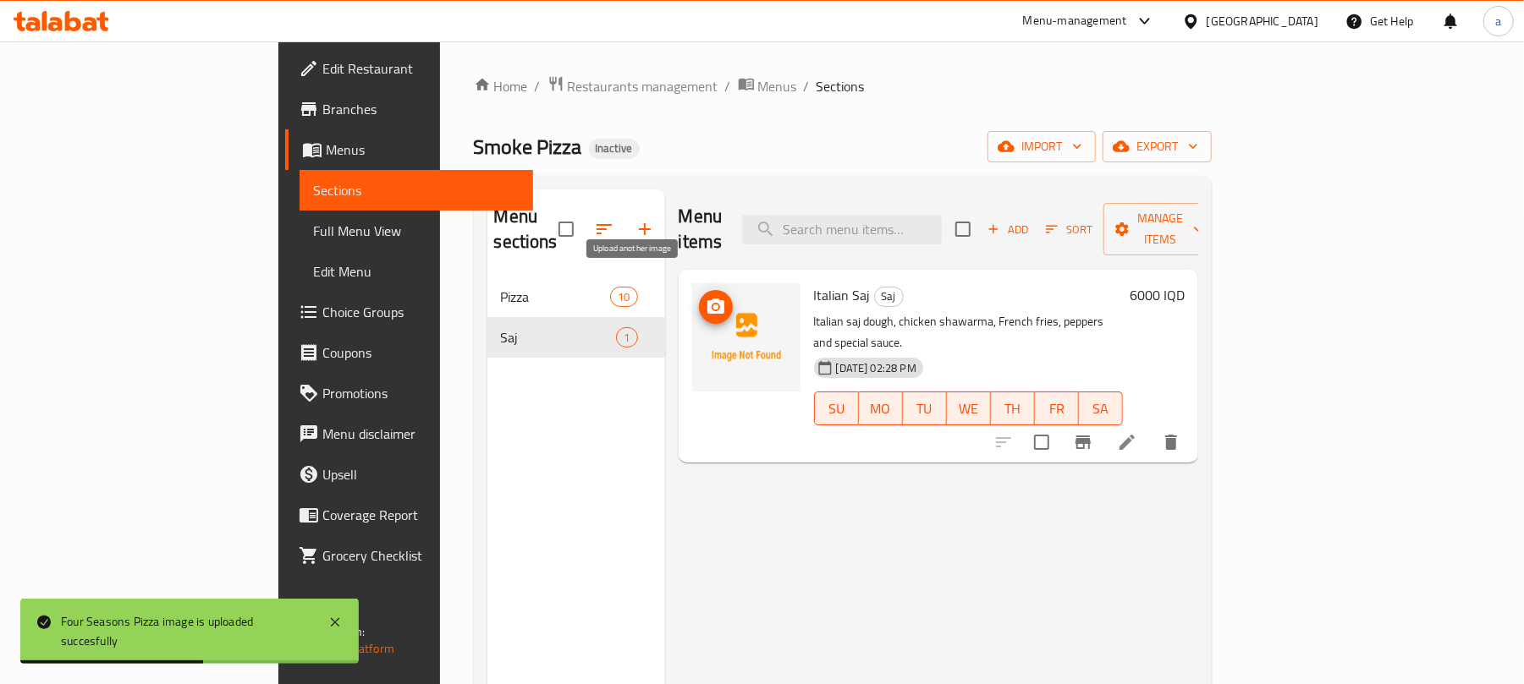
click at [706, 297] on icon "upload picture" at bounding box center [716, 307] width 20 height 20
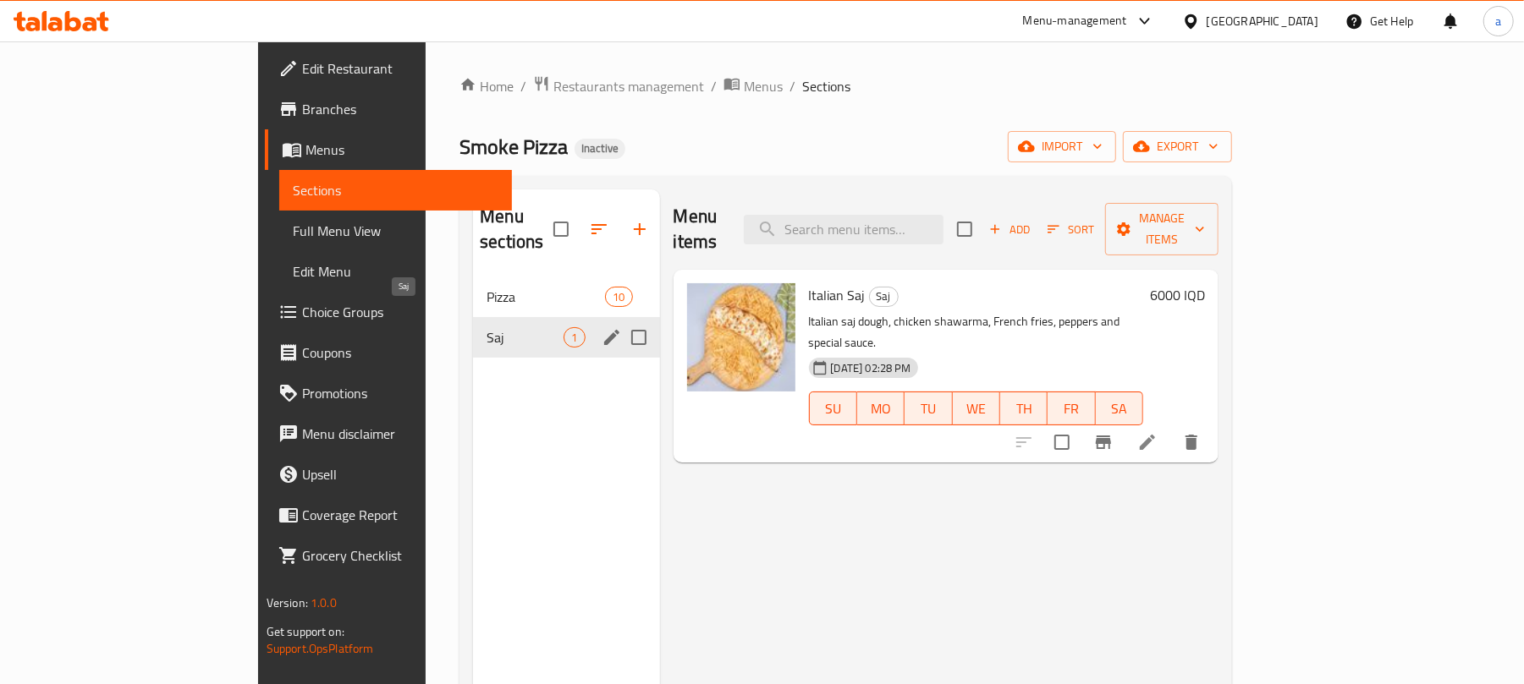
click at [473, 295] on div "Pizza 10" at bounding box center [566, 297] width 186 height 41
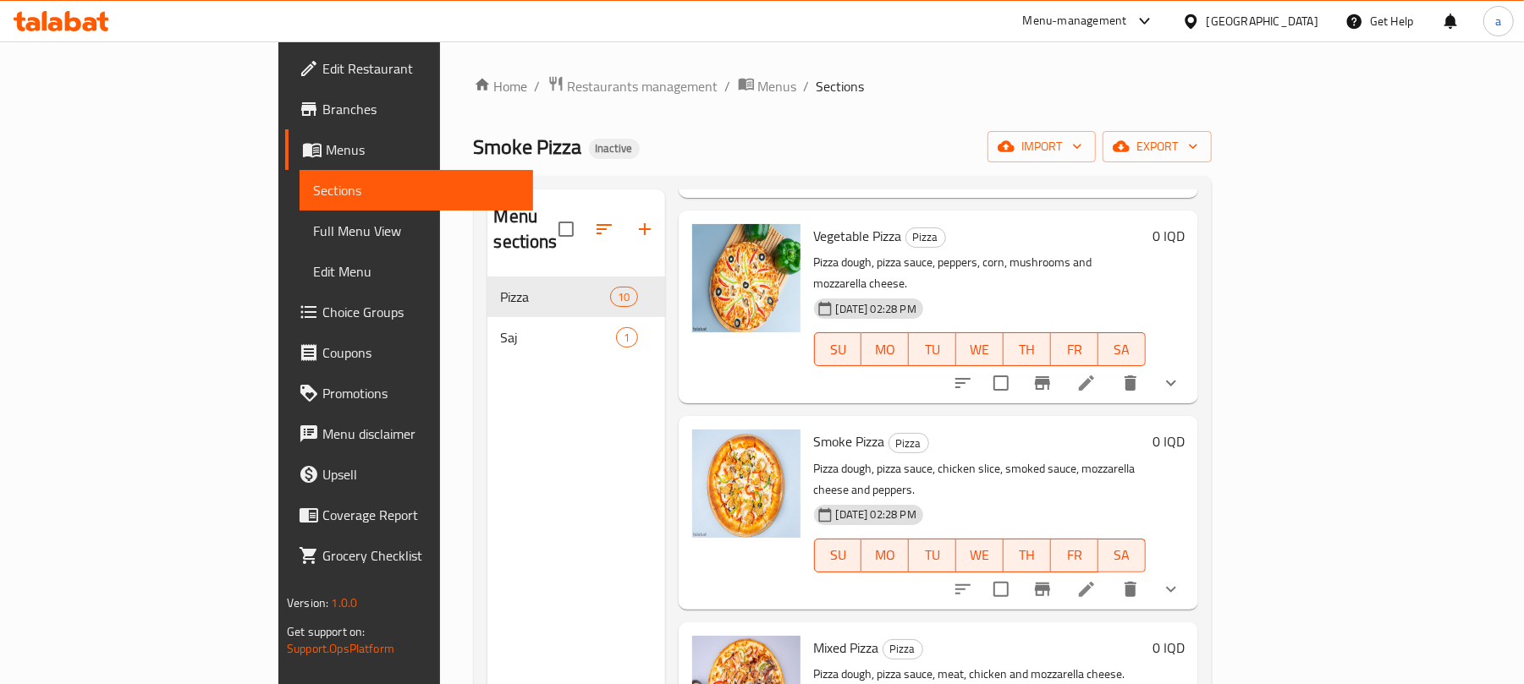
scroll to position [1245, 0]
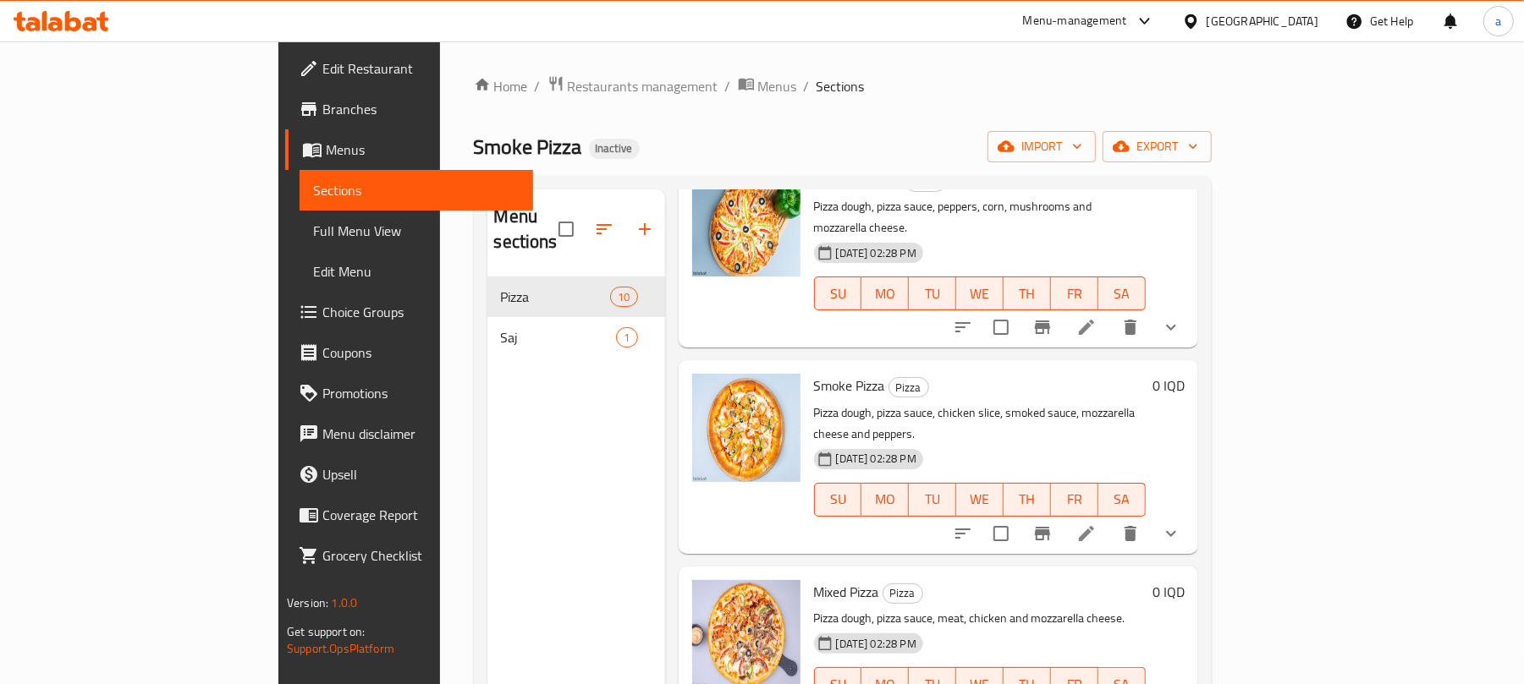
click at [1094, 526] on icon at bounding box center [1086, 533] width 15 height 15
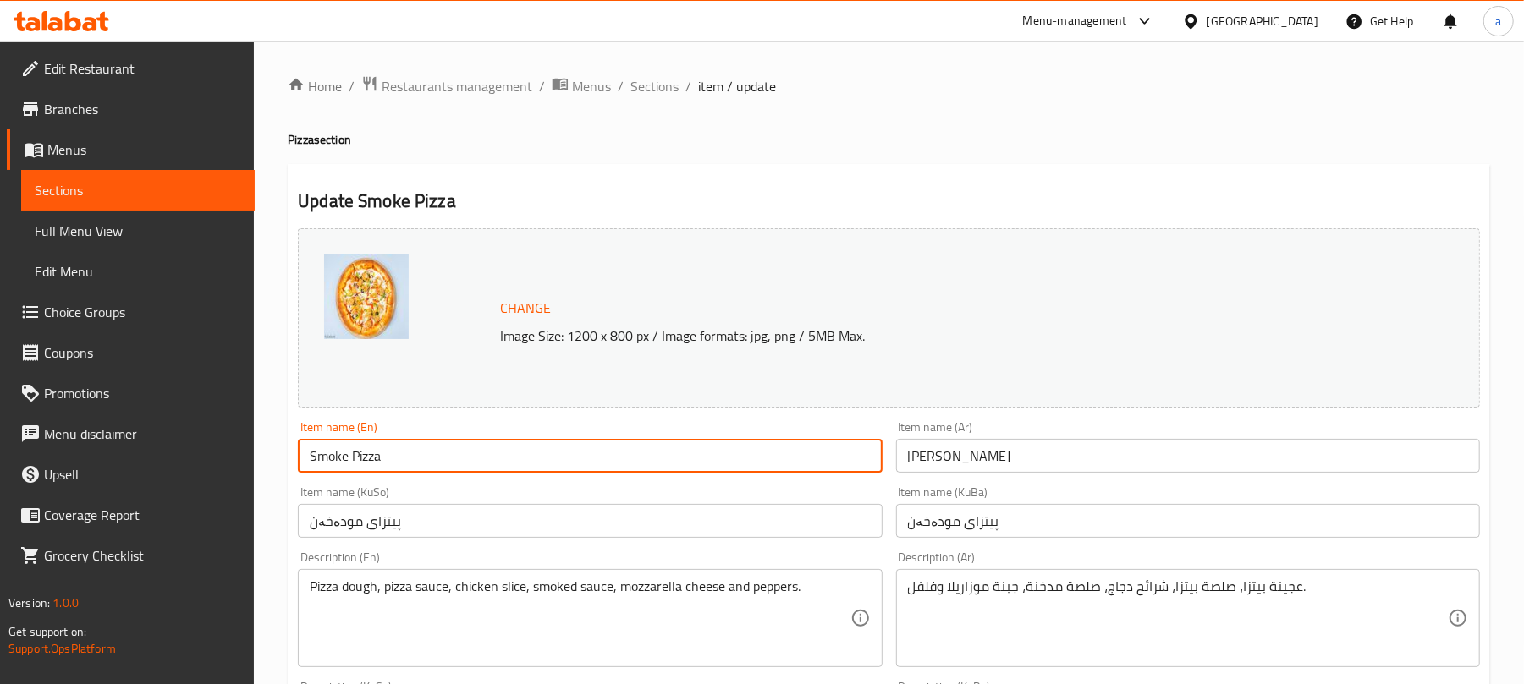
click at [354, 472] on input "Smoke Pizza" at bounding box center [590, 456] width 584 height 34
type input "Smoked Pizza"
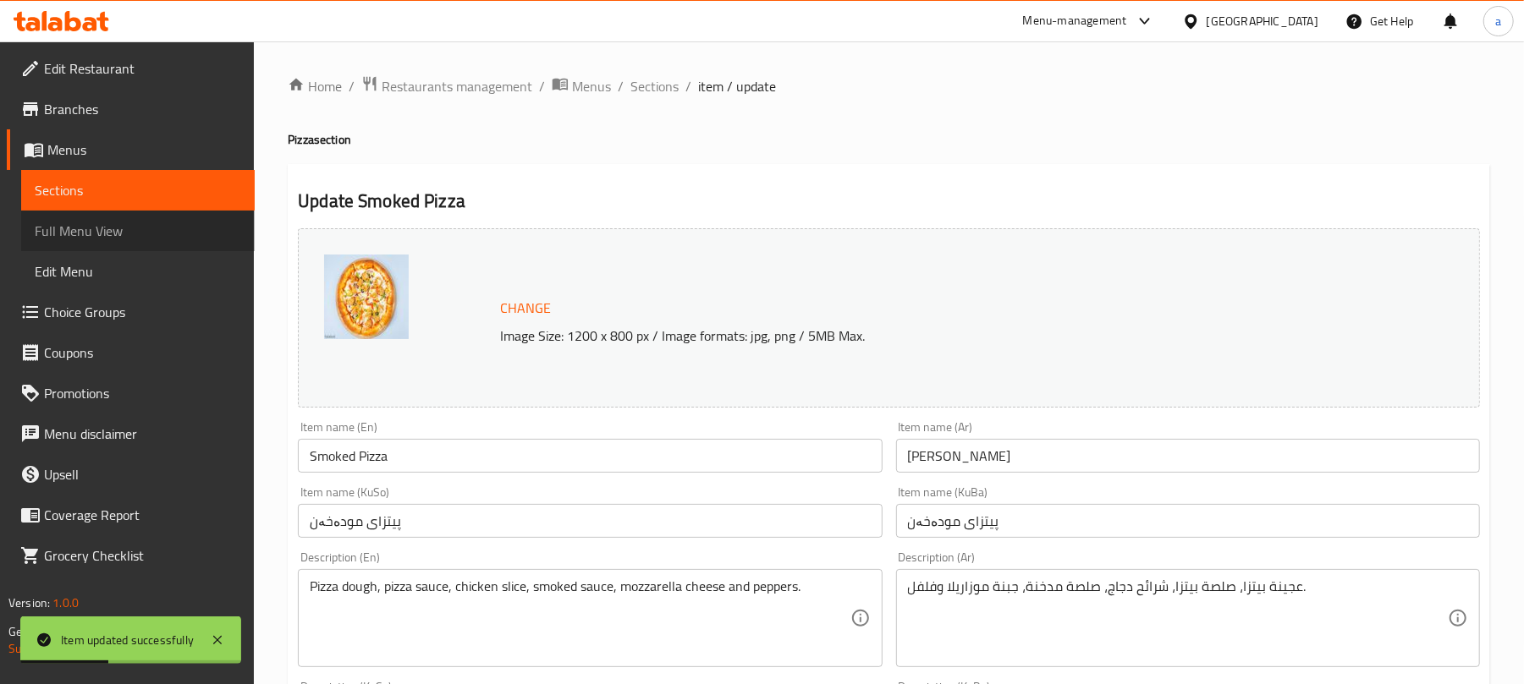
click at [99, 241] on span "Full Menu View" at bounding box center [138, 231] width 206 height 20
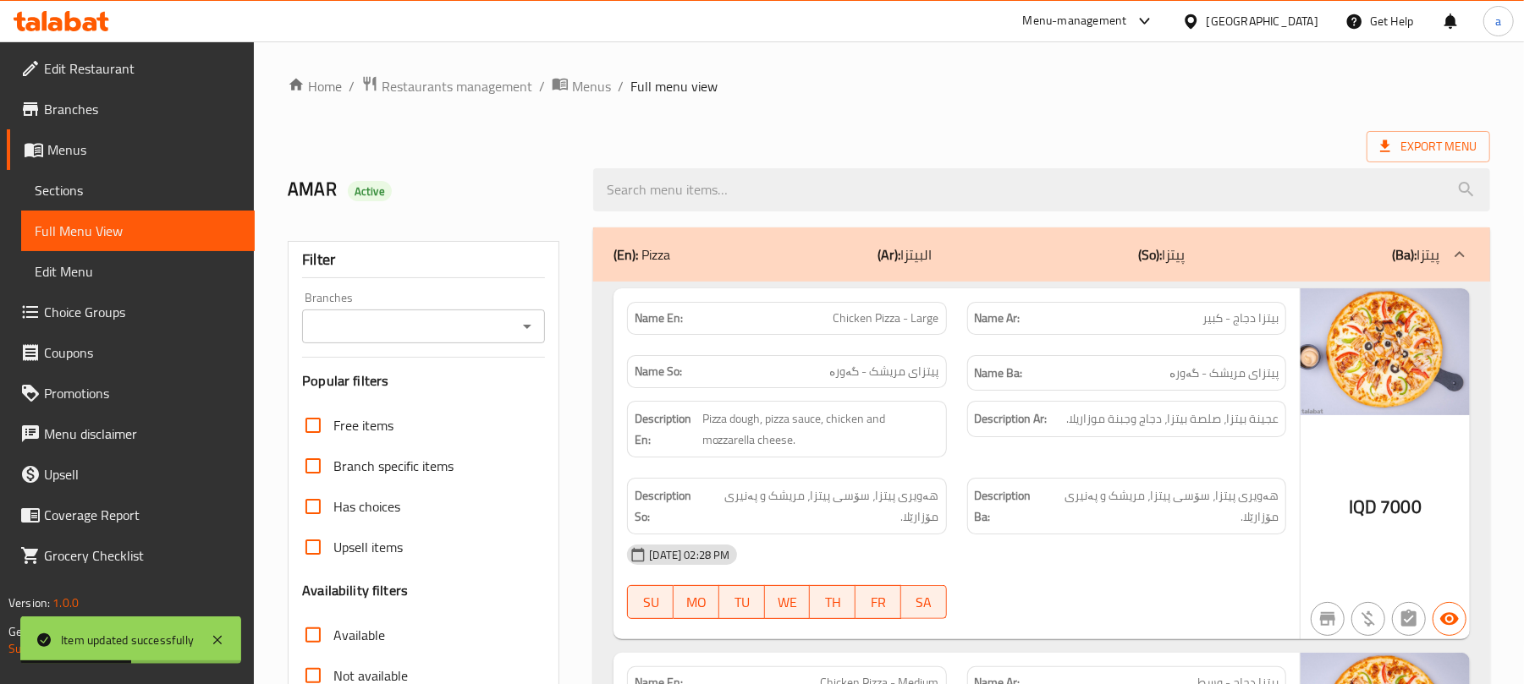
drag, startPoint x: 529, startPoint y: 329, endPoint x: 514, endPoint y: 349, distance: 24.2
click at [528, 329] on icon "Open" at bounding box center [527, 326] width 20 height 20
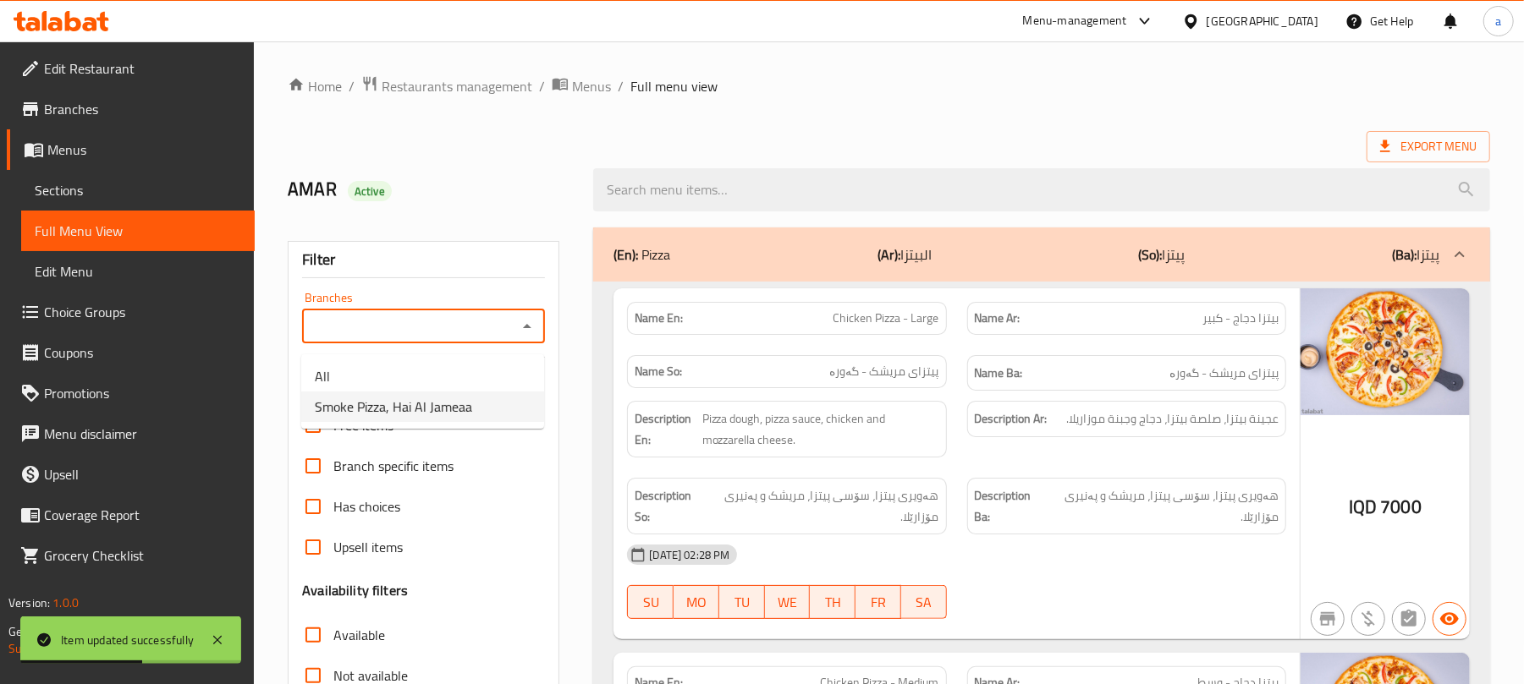
click at [440, 398] on span "Smoke Pizza, Hai Al Jameaa" at bounding box center [393, 407] width 157 height 20
type input "Smoke Pizza, Hai Al Jameaa"
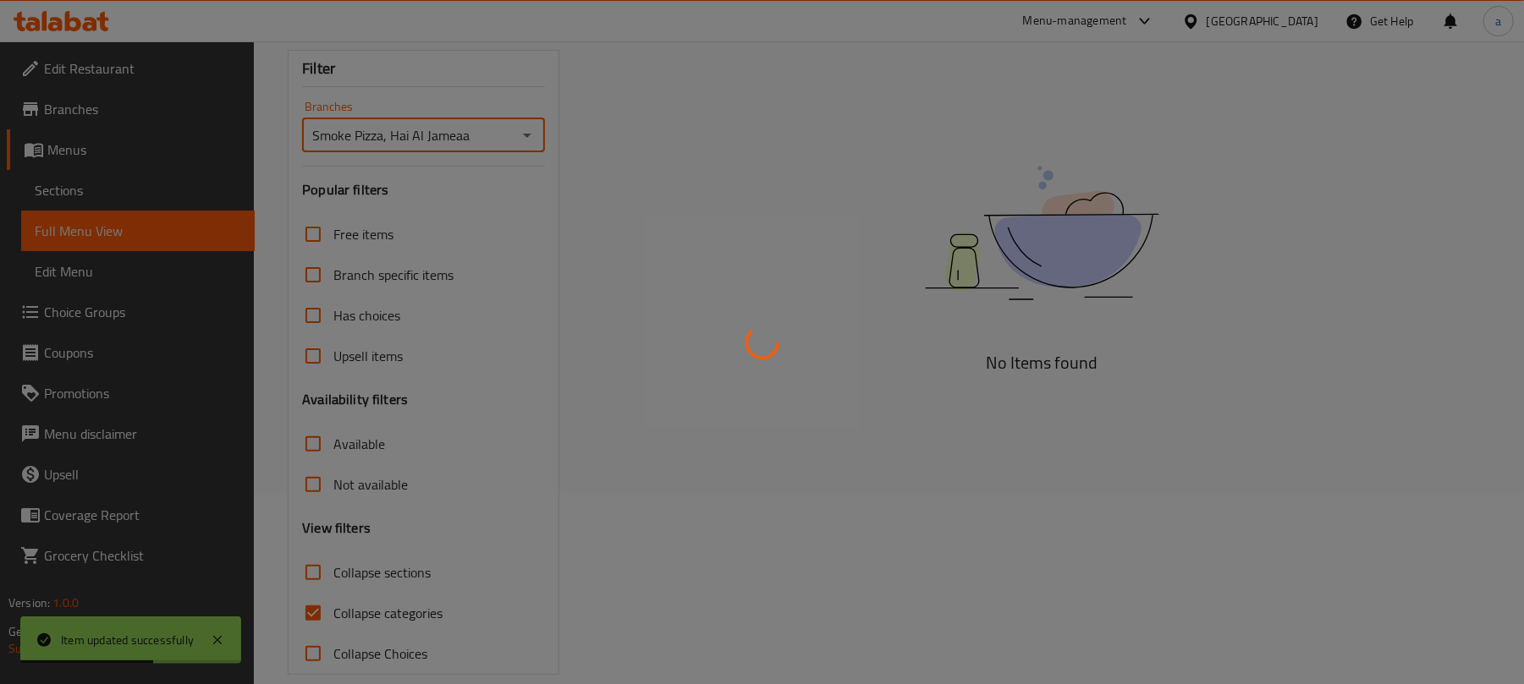
scroll to position [244, 0]
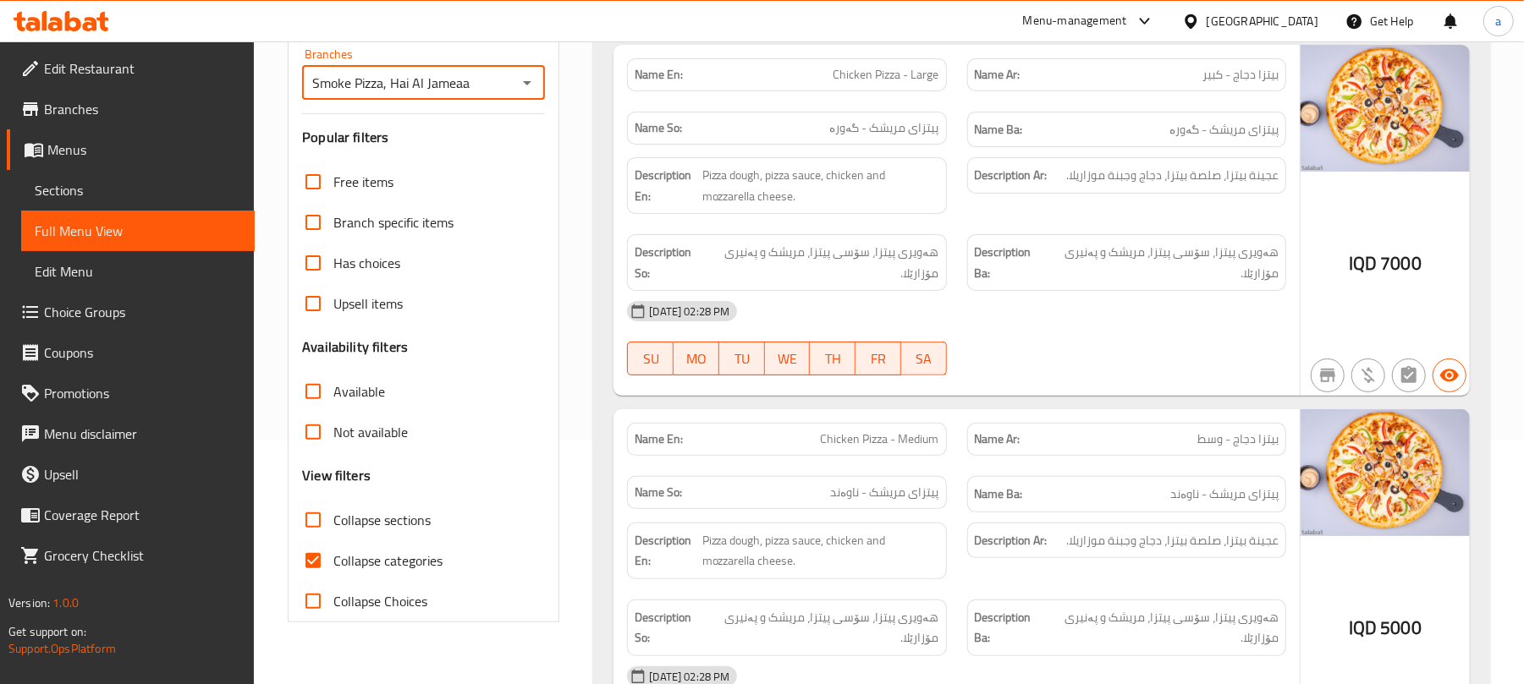
click at [328, 579] on input "Collapse categories" at bounding box center [313, 561] width 41 height 41
checkbox input "false"
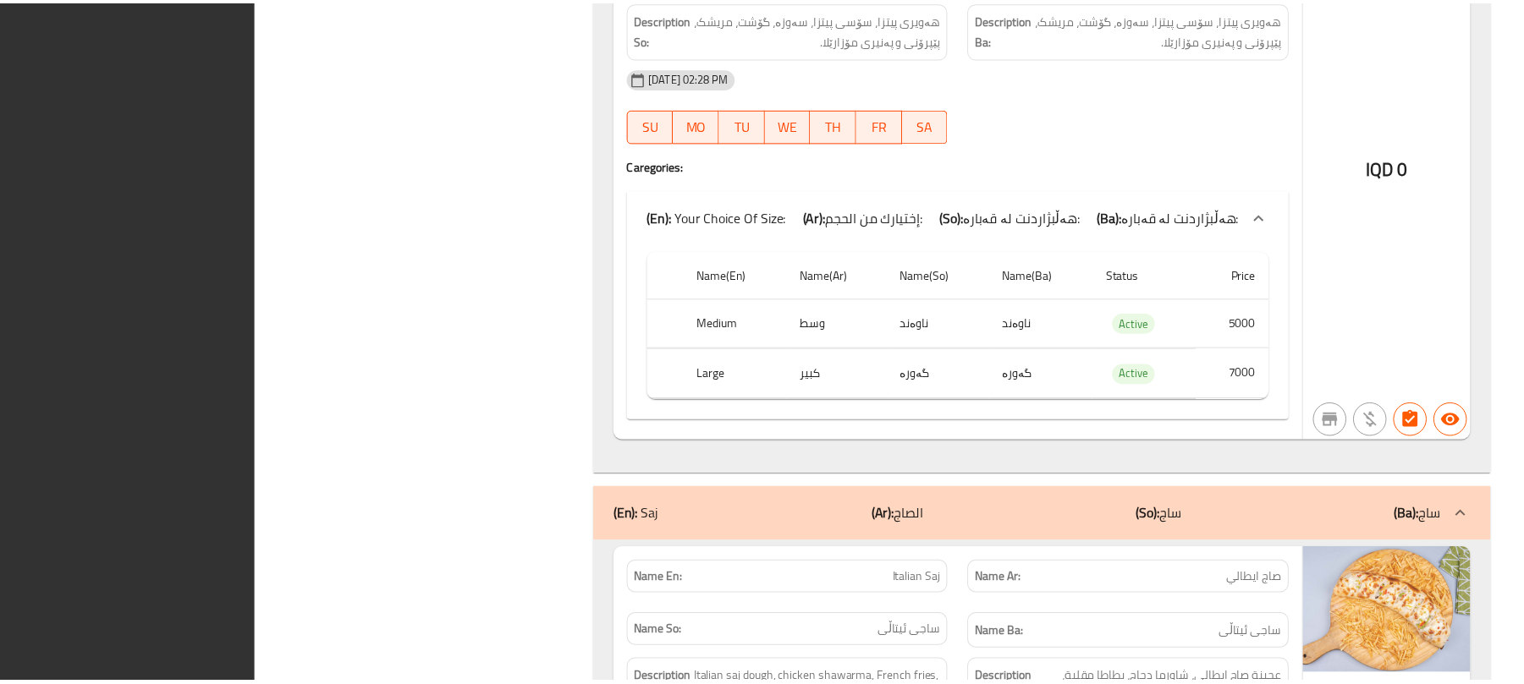
scroll to position [5508, 0]
